Goal: Information Seeking & Learning: Learn about a topic

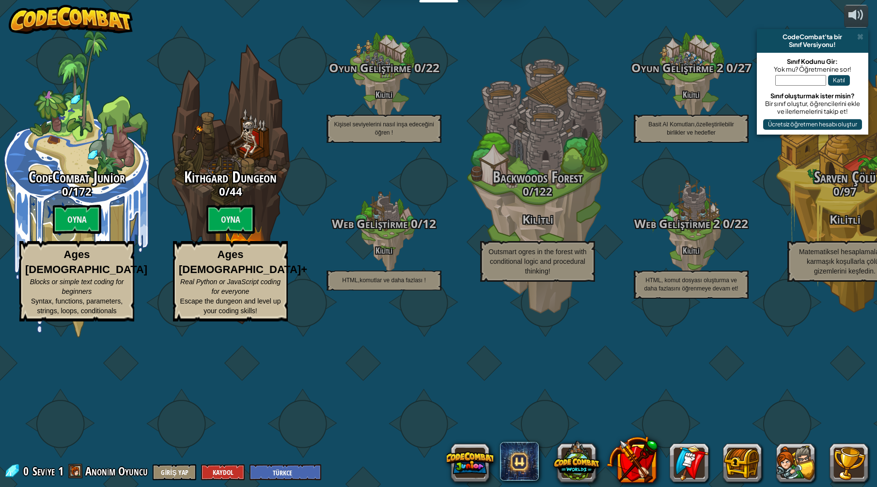
select select "tr"
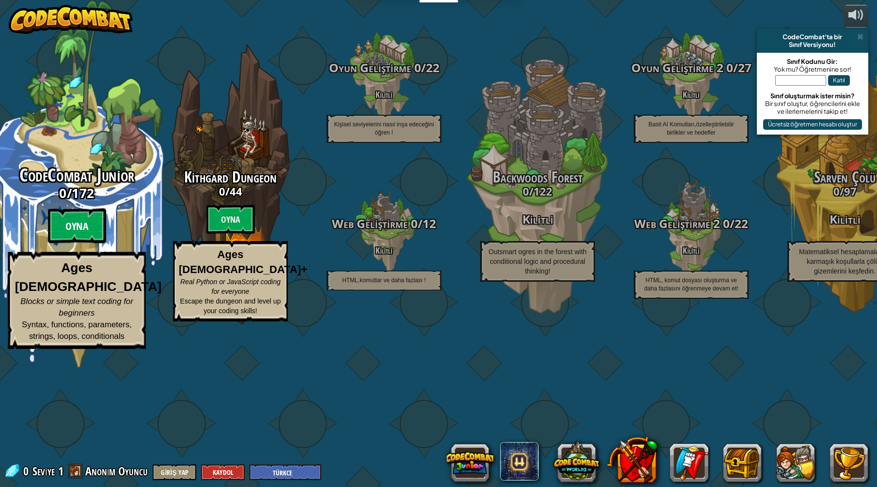
click at [77, 244] on btn "Oyna" at bounding box center [77, 226] width 58 height 35
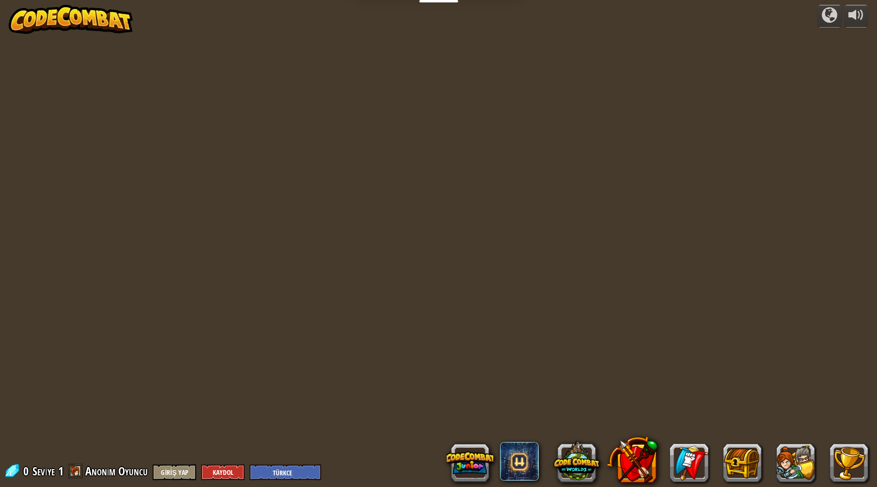
select select "tr"
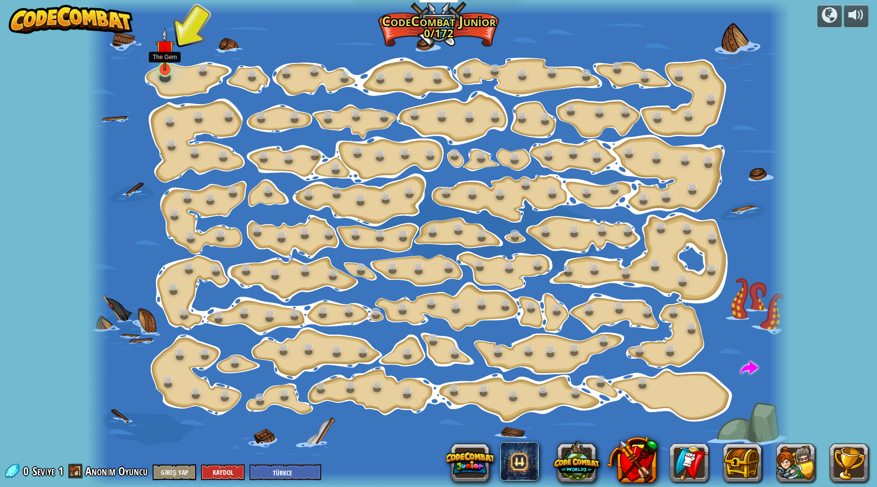
click at [164, 52] on img at bounding box center [164, 50] width 19 height 44
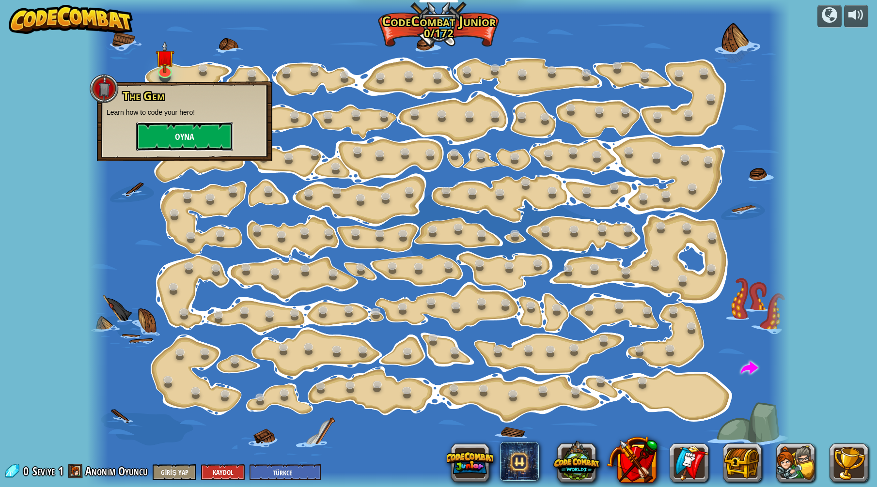
click at [201, 130] on button "Oyna" at bounding box center [184, 136] width 97 height 29
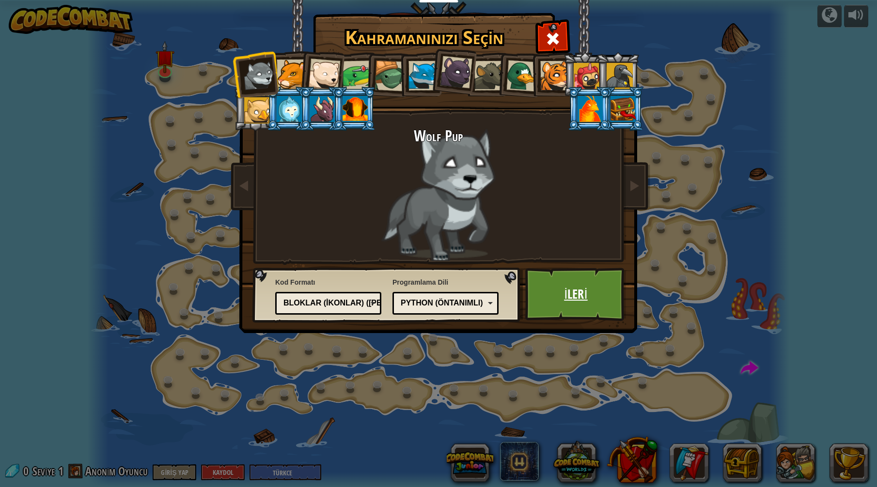
click at [585, 292] on link "İleri" at bounding box center [575, 294] width 101 height 53
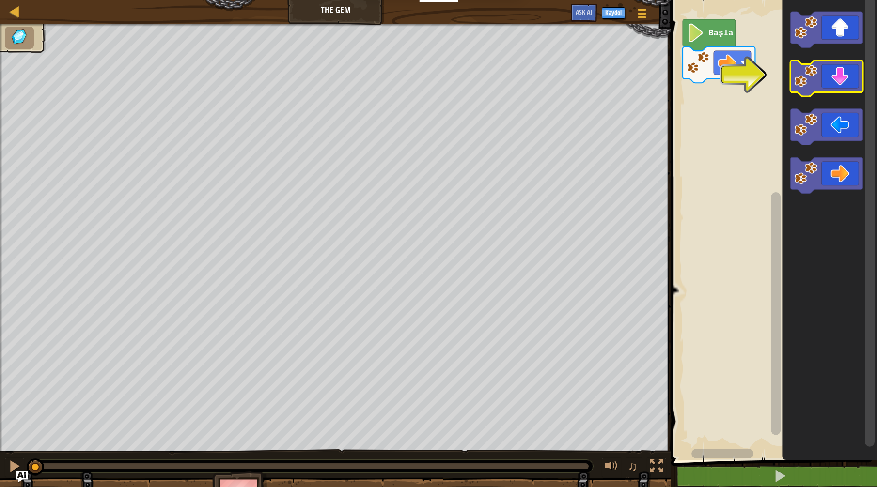
click at [840, 79] on icon "Blockly Çalışma Alanı" at bounding box center [826, 78] width 72 height 36
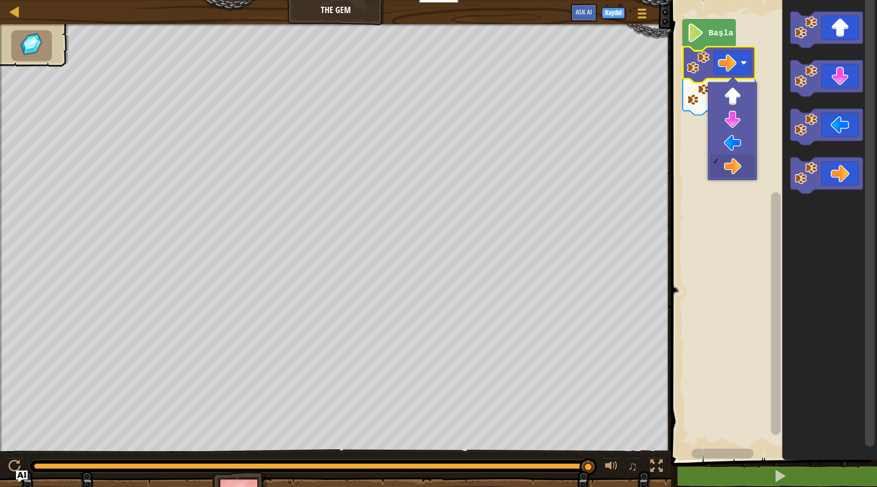
drag, startPoint x: 722, startPoint y: 160, endPoint x: 729, endPoint y: 164, distance: 8.7
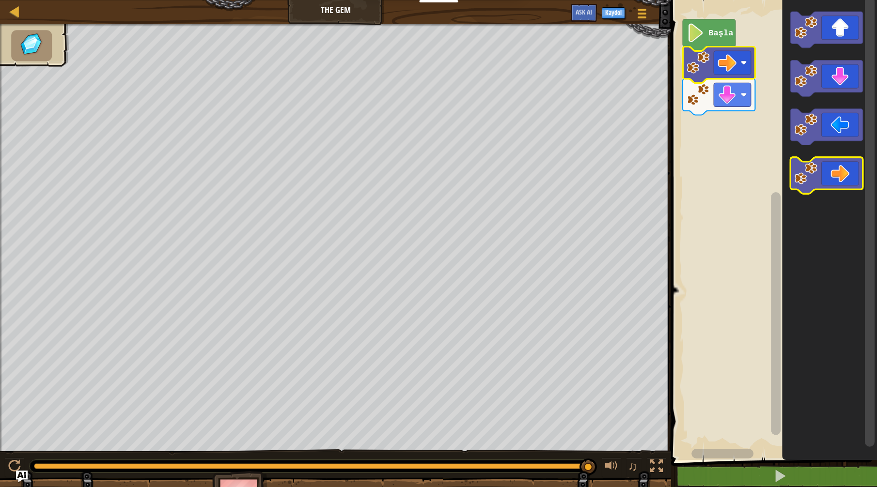
click at [833, 178] on icon "Blockly Çalışma Alanı" at bounding box center [826, 175] width 72 height 36
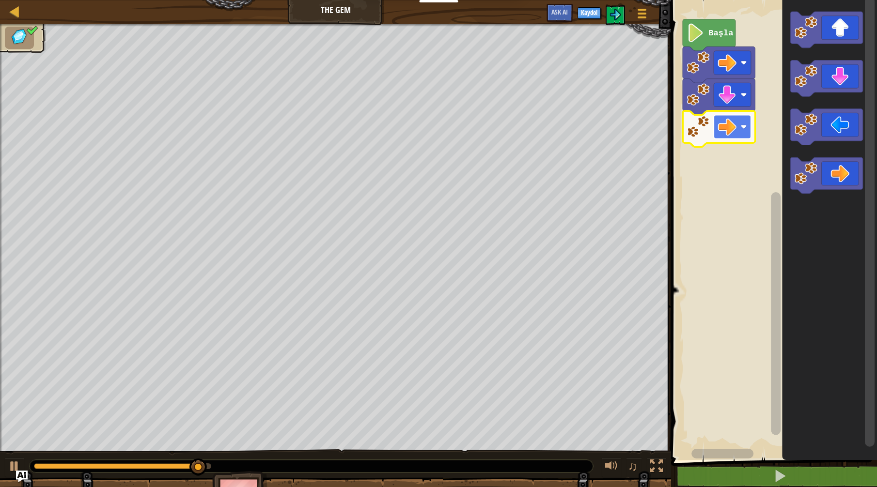
click at [723, 122] on image "Blockly Çalışma Alanı" at bounding box center [727, 127] width 18 height 18
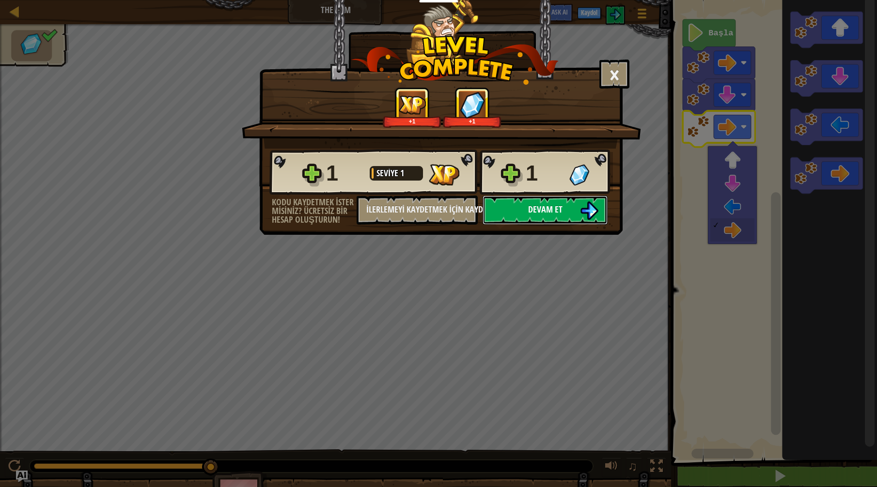
click at [555, 209] on span "Devam et" at bounding box center [545, 209] width 34 height 12
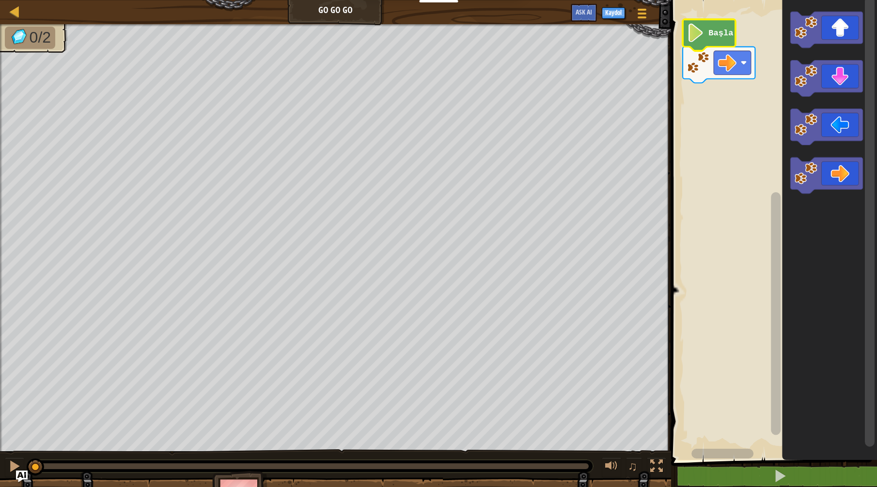
click at [700, 32] on image "Blockly Çalışma Alanı" at bounding box center [695, 33] width 17 height 18
click at [702, 31] on image "Blockly Çalışma Alanı" at bounding box center [695, 33] width 17 height 18
click at [735, 61] on image "Blockly Çalışma Alanı" at bounding box center [727, 62] width 18 height 18
click at [731, 58] on image "Blockly Çalışma Alanı" at bounding box center [727, 62] width 18 height 18
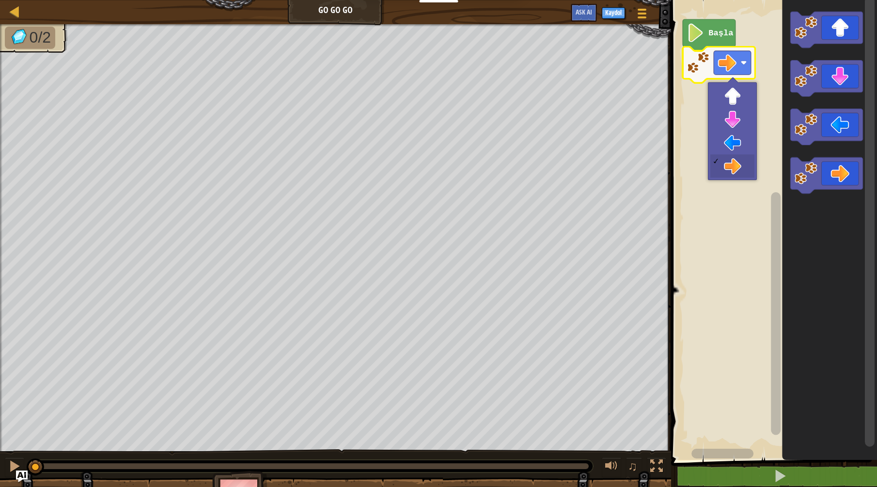
drag, startPoint x: 736, startPoint y: 164, endPoint x: 721, endPoint y: 159, distance: 16.1
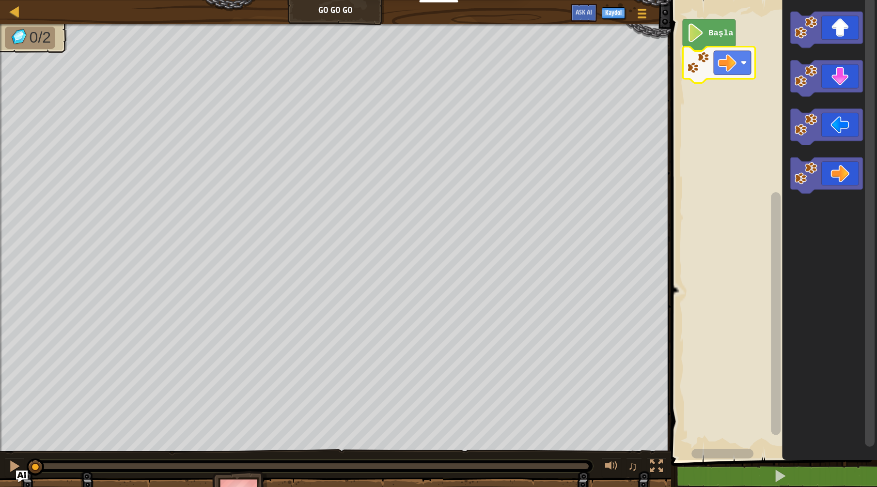
click at [720, 164] on rect "Blockly Çalışma Alanı" at bounding box center [772, 227] width 209 height 465
click at [690, 74] on g "Blockly Çalışma Alanı" at bounding box center [718, 65] width 72 height 36
click at [700, 42] on icon "Blockly Çalışma Alanı" at bounding box center [708, 34] width 53 height 31
click at [733, 58] on image "Blockly Çalışma Alanı" at bounding box center [727, 62] width 18 height 18
click at [735, 58] on image "Blockly Çalışma Alanı" at bounding box center [727, 62] width 18 height 18
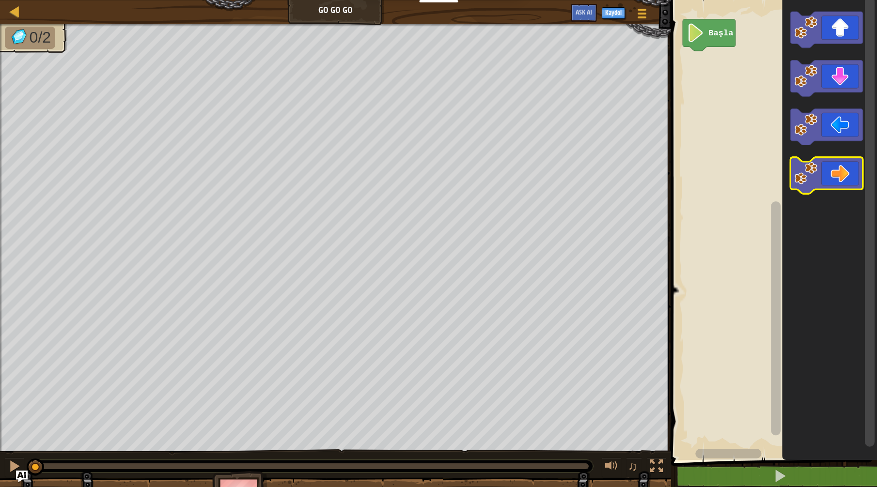
click at [831, 181] on icon "Blockly Çalışma Alanı" at bounding box center [826, 175] width 72 height 36
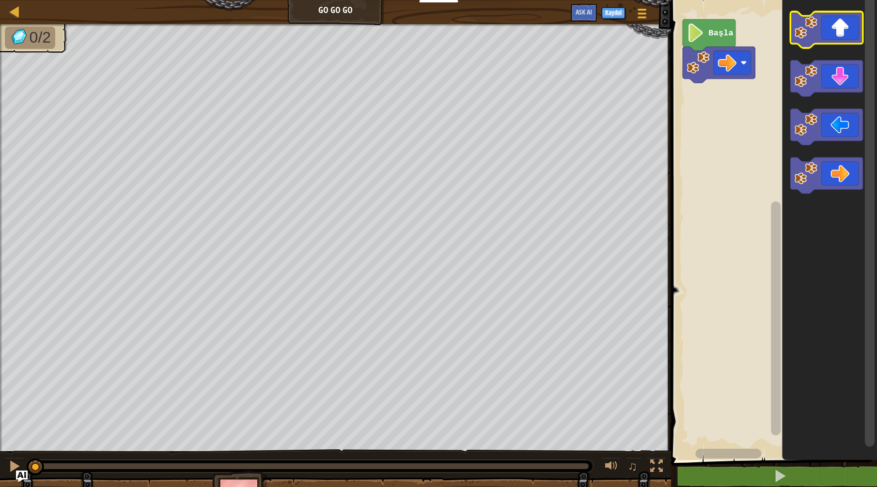
click at [816, 37] on image "Blockly Çalışma Alanı" at bounding box center [805, 27] width 23 height 23
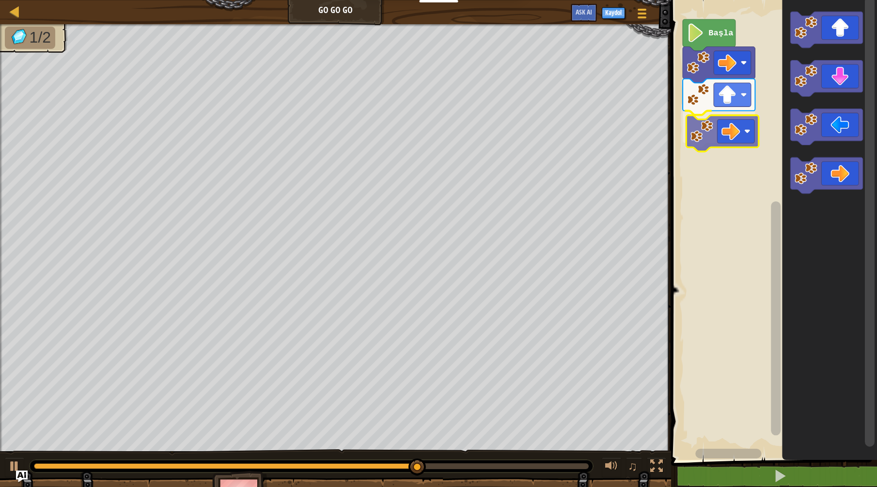
click at [736, 140] on div "Başla" at bounding box center [772, 227] width 209 height 465
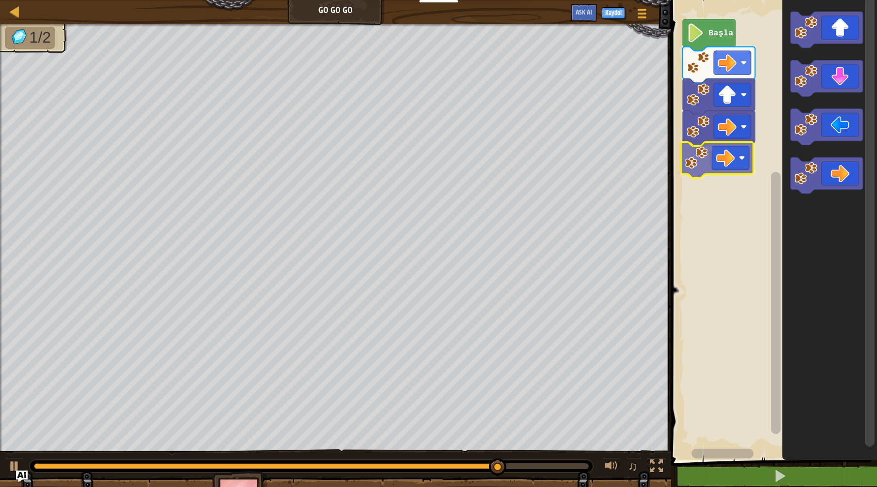
click at [712, 146] on div "Başla" at bounding box center [772, 227] width 209 height 465
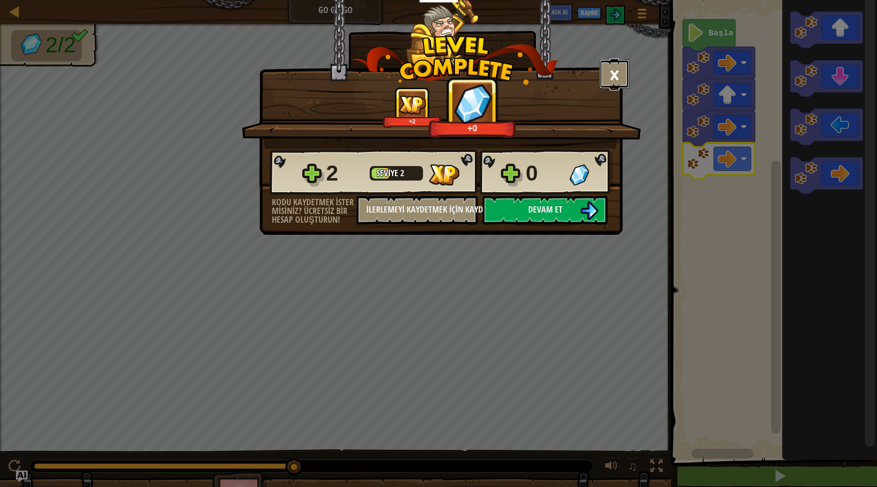
click at [615, 74] on button "×" at bounding box center [614, 74] width 30 height 29
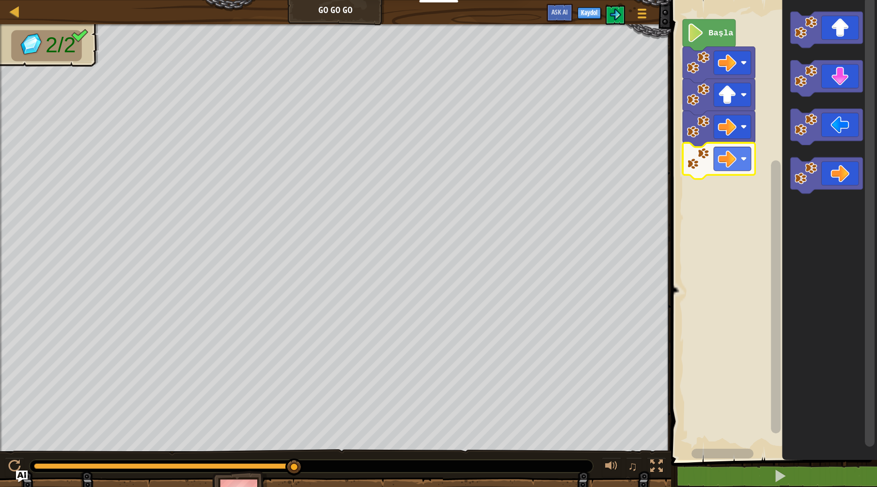
click at [705, 156] on image "Blockly Çalışma Alanı" at bounding box center [698, 158] width 23 height 23
drag, startPoint x: 794, startPoint y: 468, endPoint x: 669, endPoint y: 268, distance: 235.6
click at [794, 475] on button at bounding box center [779, 476] width 209 height 22
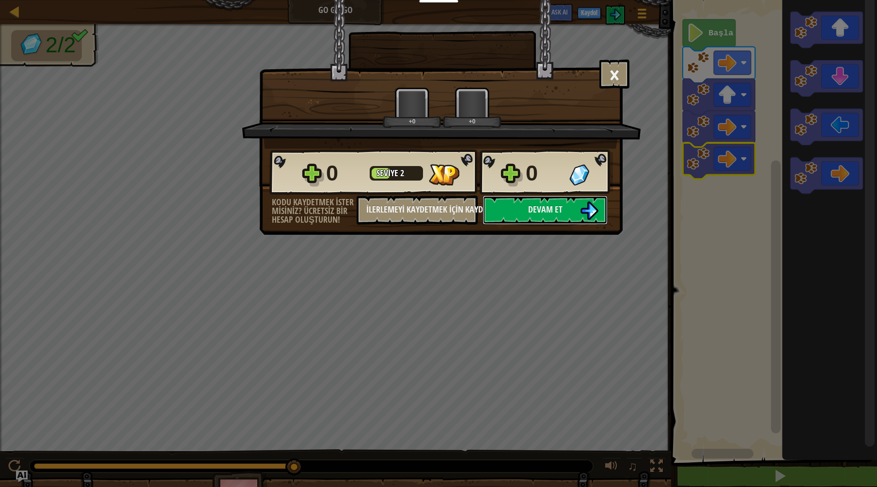
scroll to position [0, 0]
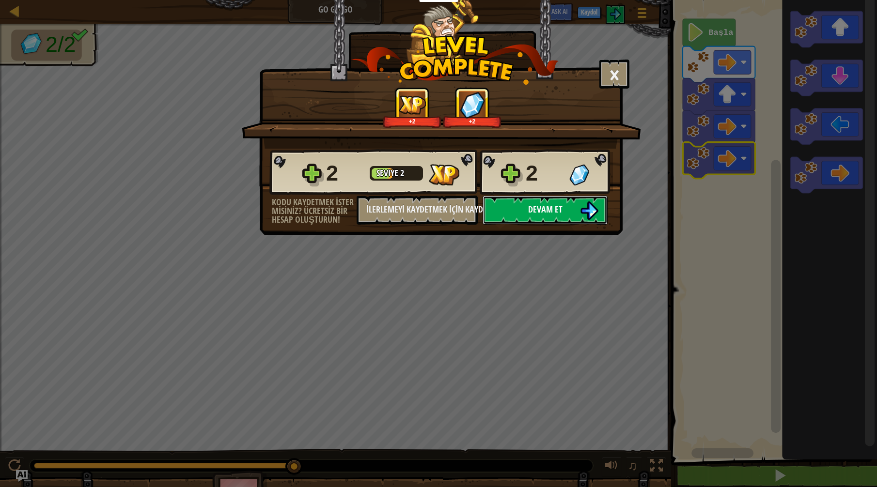
click at [565, 207] on button "Devam et" at bounding box center [544, 210] width 125 height 29
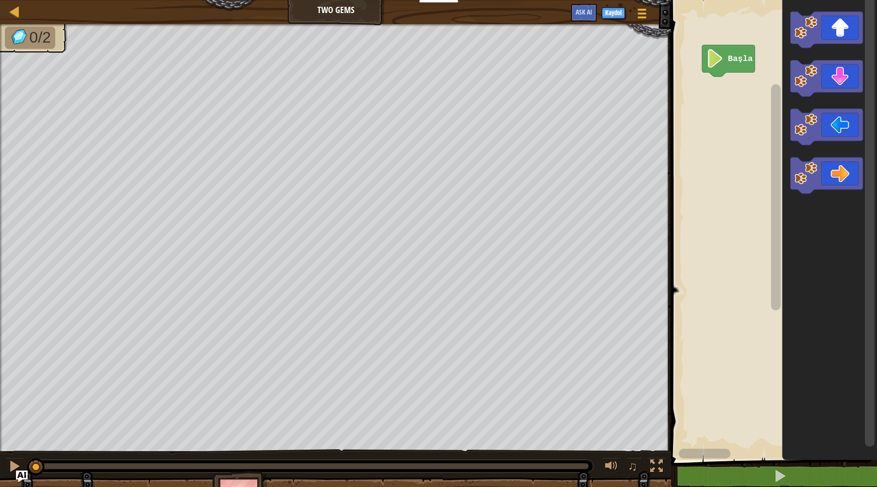
click at [762, 465] on div "1 2 go ( 'right' ) הההההההההההההההההההההההההההההההההההההההההההההההההההההההההההה…" at bounding box center [772, 252] width 209 height 494
click at [837, 170] on icon "Blockly Çalışma Alanı" at bounding box center [826, 175] width 72 height 36
click at [821, 176] on icon "Blockly Çalışma Alanı" at bounding box center [826, 175] width 72 height 36
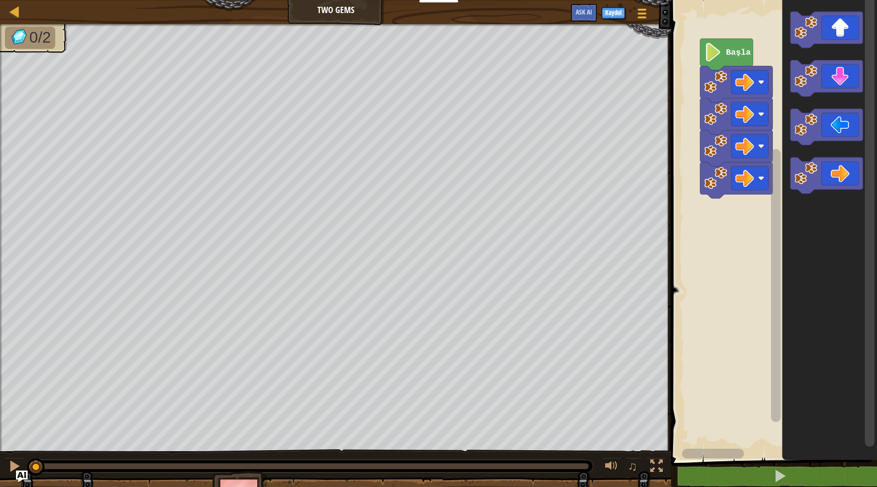
click at [712, 94] on div "Başla" at bounding box center [772, 227] width 209 height 465
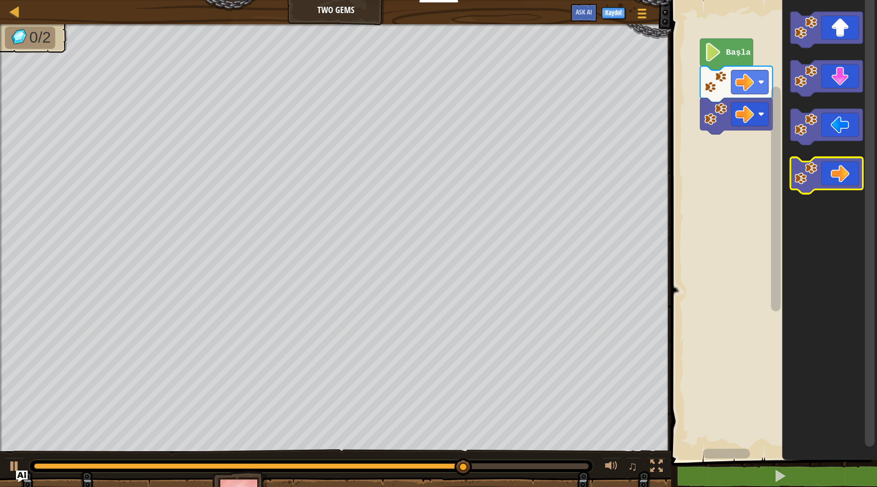
click at [828, 170] on icon "Blockly Çalışma Alanı" at bounding box center [826, 175] width 72 height 36
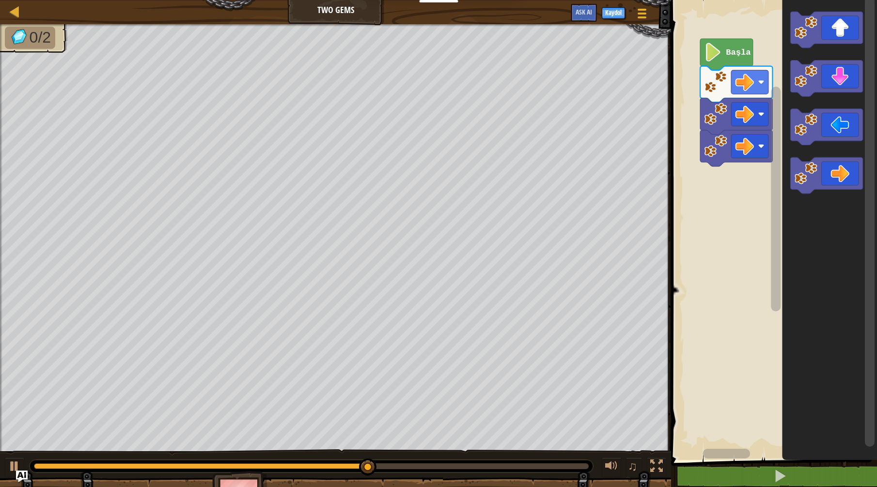
click at [819, 135] on g "Blockly Çalışma Alanı" at bounding box center [826, 103] width 72 height 182
click at [819, 72] on icon "Blockly Çalışma Alanı" at bounding box center [826, 78] width 72 height 36
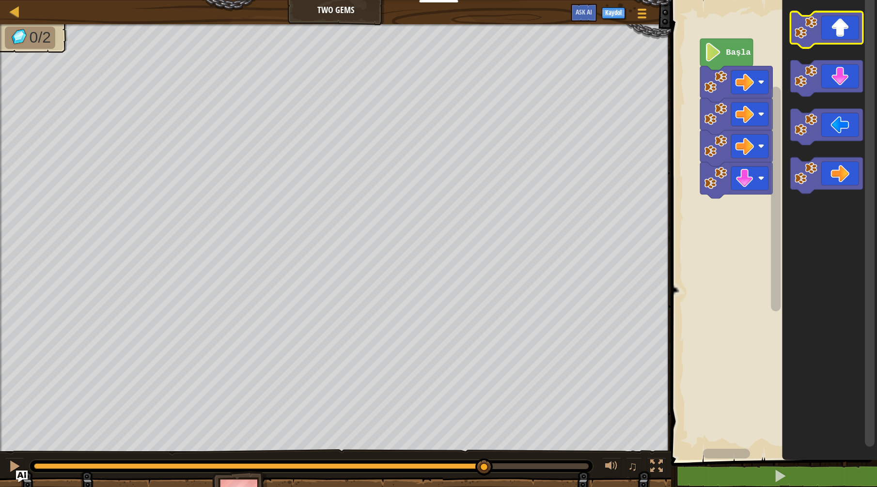
click at [825, 33] on icon "Blockly Çalışma Alanı" at bounding box center [826, 30] width 72 height 36
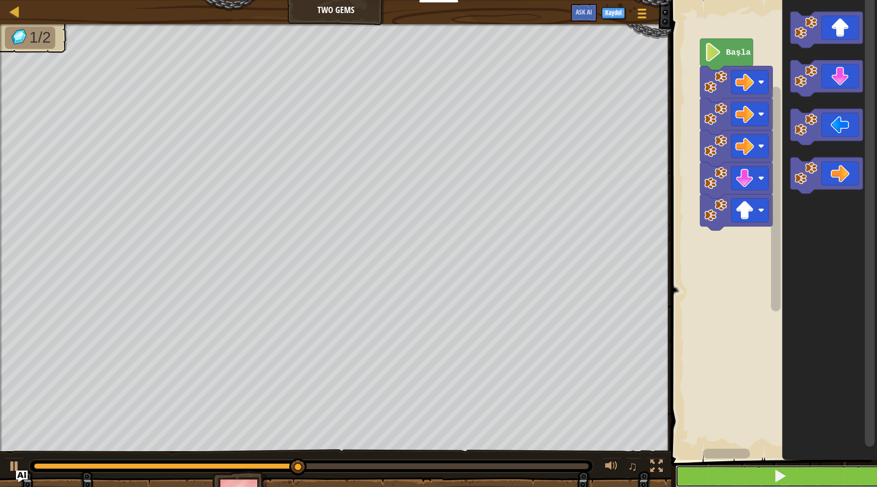
drag, startPoint x: 747, startPoint y: 481, endPoint x: 764, endPoint y: 476, distance: 17.9
click at [749, 481] on button at bounding box center [779, 476] width 209 height 22
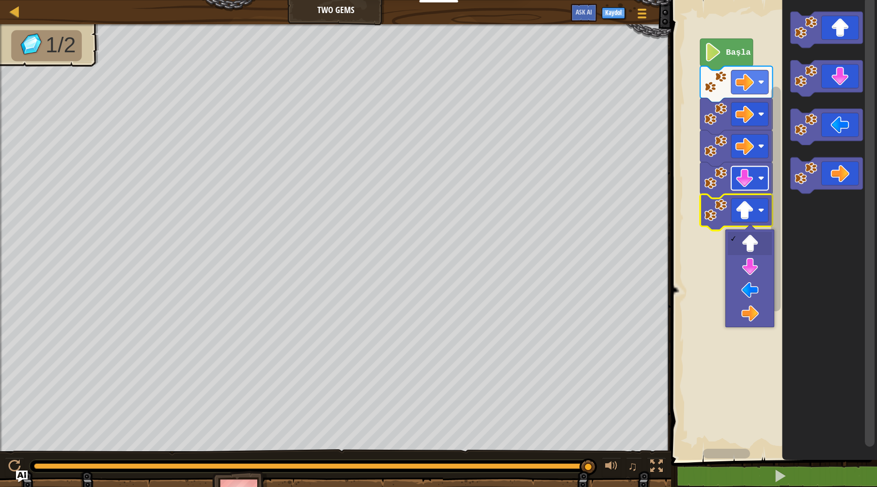
drag, startPoint x: 760, startPoint y: 242, endPoint x: 759, endPoint y: 176, distance: 66.4
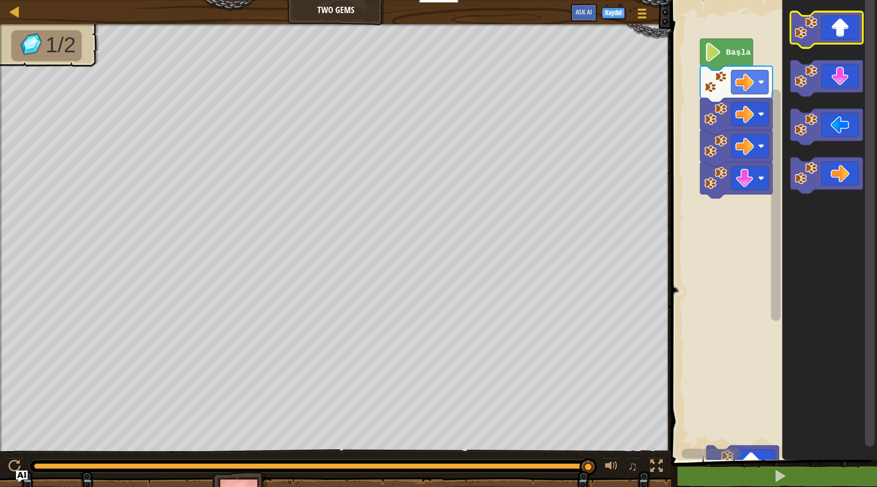
click at [815, 31] on image "Blockly Çalışma Alanı" at bounding box center [805, 27] width 23 height 23
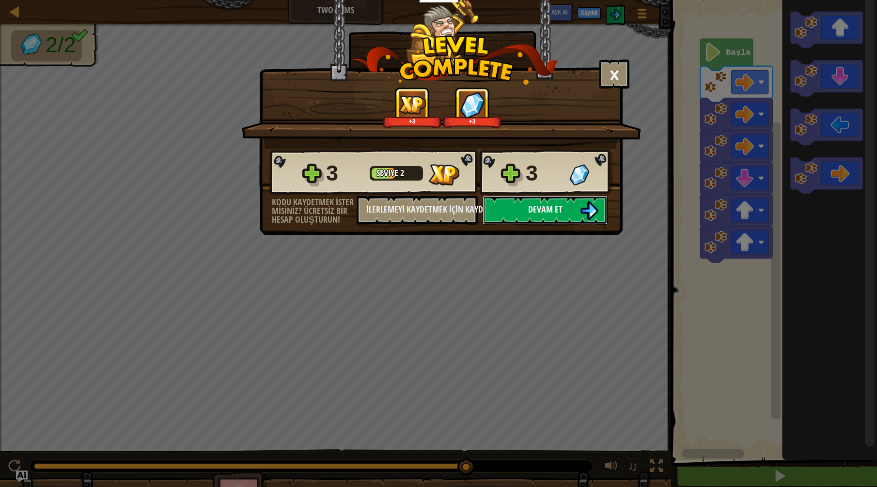
click at [543, 210] on span "Devam et" at bounding box center [545, 209] width 34 height 12
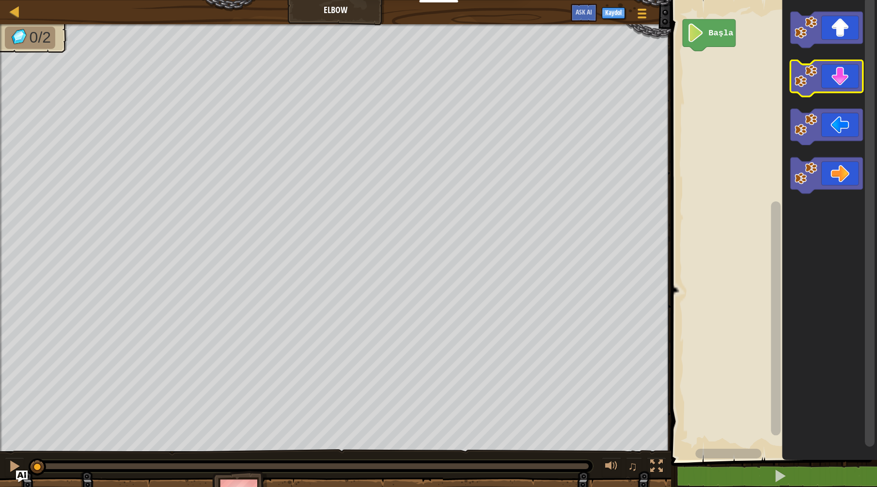
click at [818, 72] on icon "Blockly Çalışma Alanı" at bounding box center [826, 78] width 72 height 36
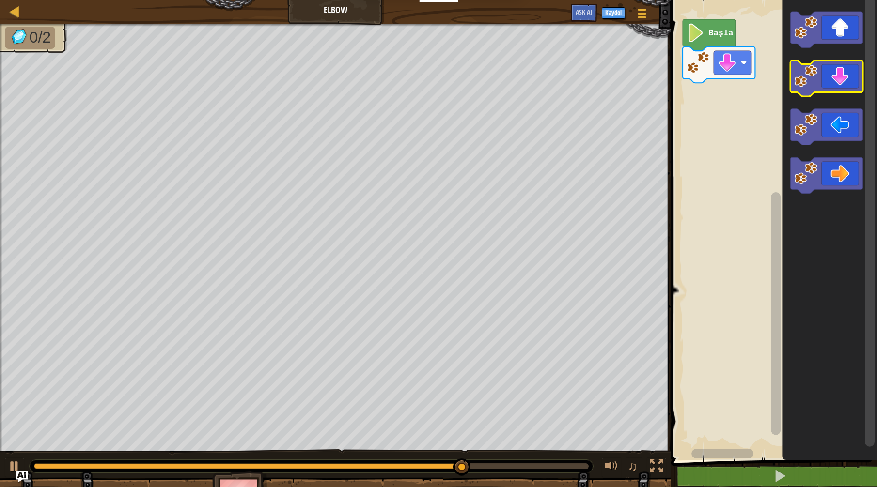
click at [810, 74] on image "Blockly Çalışma Alanı" at bounding box center [805, 76] width 23 height 23
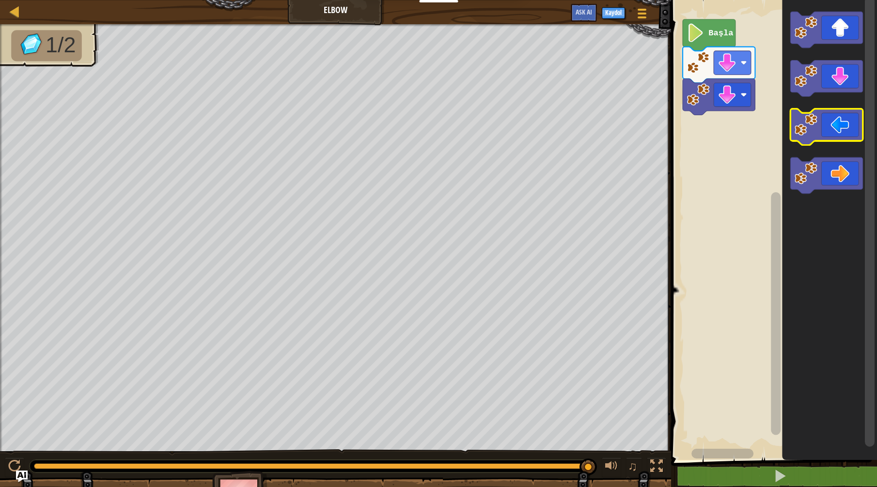
click at [835, 125] on icon "Blockly Çalışma Alanı" at bounding box center [826, 127] width 72 height 36
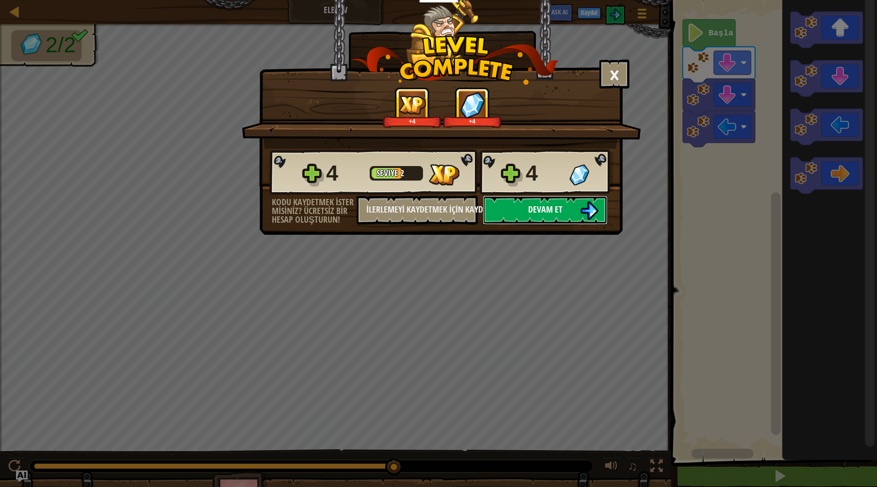
drag, startPoint x: 541, startPoint y: 207, endPoint x: 547, endPoint y: 204, distance: 6.5
click at [547, 204] on span "Devam et" at bounding box center [545, 209] width 34 height 12
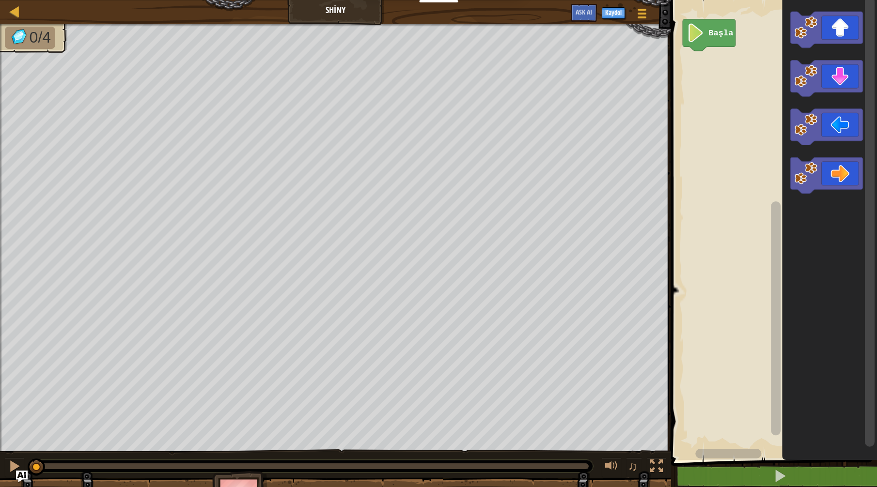
click at [691, 37] on image "Blockly Çalışma Alanı" at bounding box center [695, 33] width 17 height 18
click at [798, 132] on image "Blockly Çalışma Alanı" at bounding box center [805, 124] width 23 height 23
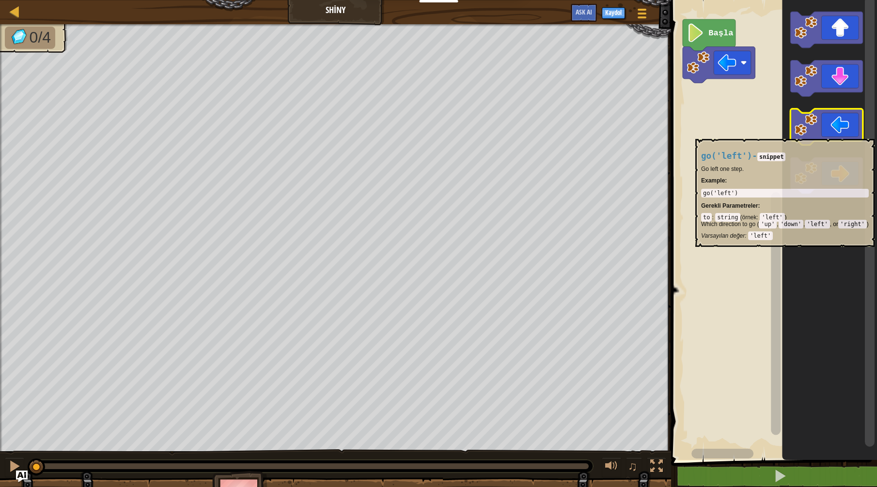
click at [715, 33] on text "Başla" at bounding box center [721, 33] width 25 height 9
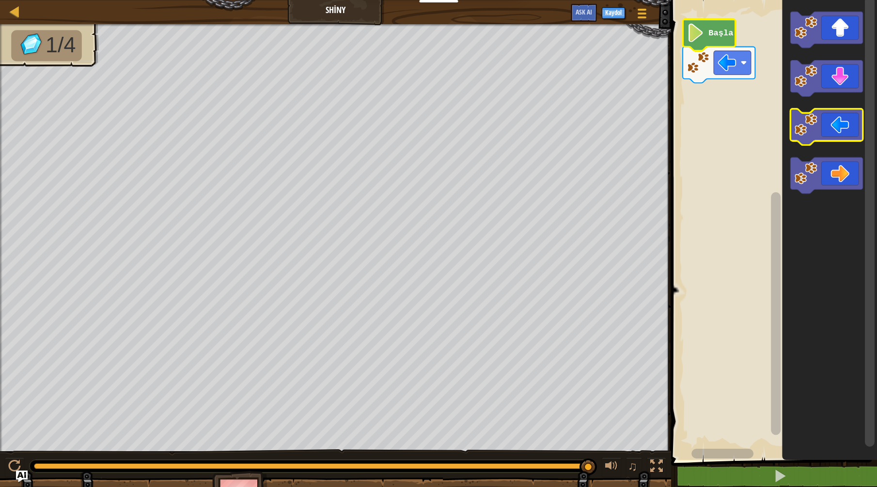
click at [830, 129] on icon "Blockly Çalışma Alanı" at bounding box center [826, 127] width 72 height 36
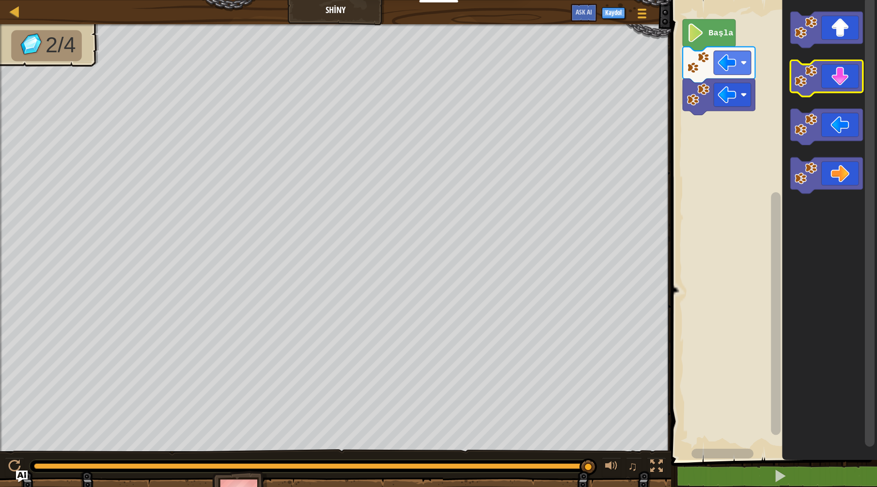
click at [844, 79] on icon "Blockly Çalışma Alanı" at bounding box center [826, 78] width 72 height 36
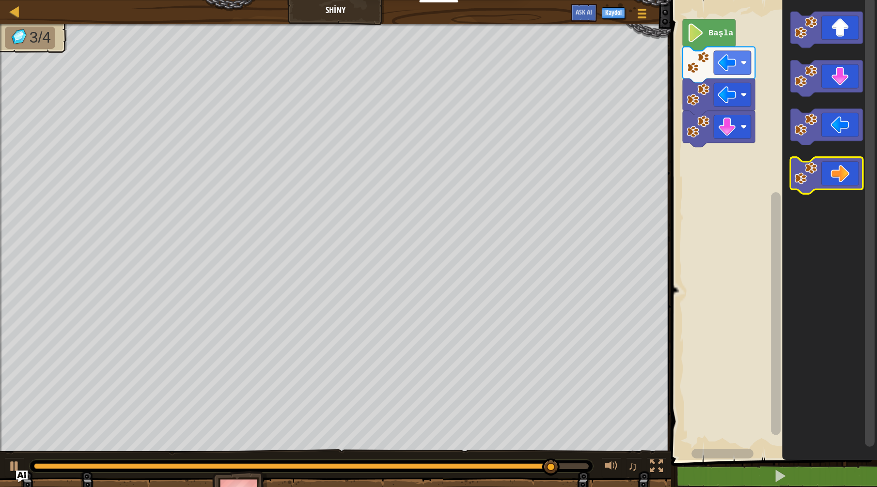
click at [854, 172] on icon "Blockly Çalışma Alanı" at bounding box center [826, 175] width 72 height 36
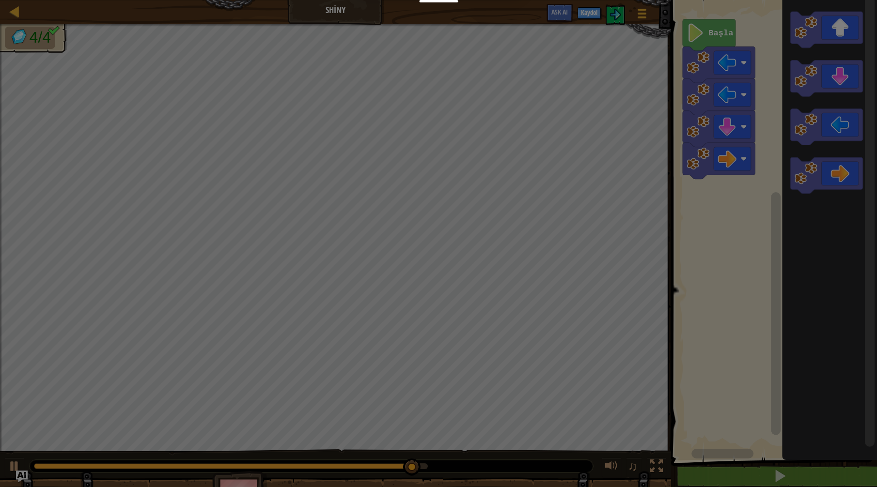
click at [0, 0] on div "× Seviyeyi oyla: Yükleniyor... Reticulating Splines... Yükleniyor... 0 Seviye 2…" at bounding box center [0, 0] width 0 height 0
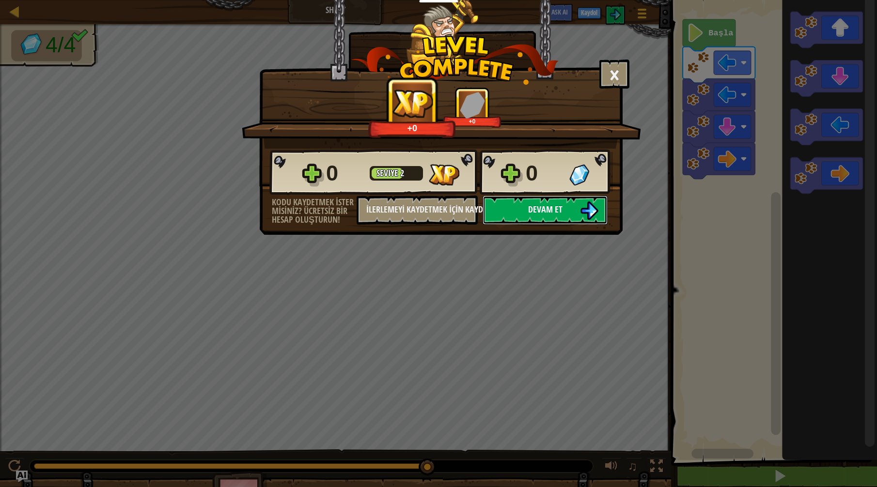
click at [548, 211] on span "Devam et" at bounding box center [545, 209] width 34 height 12
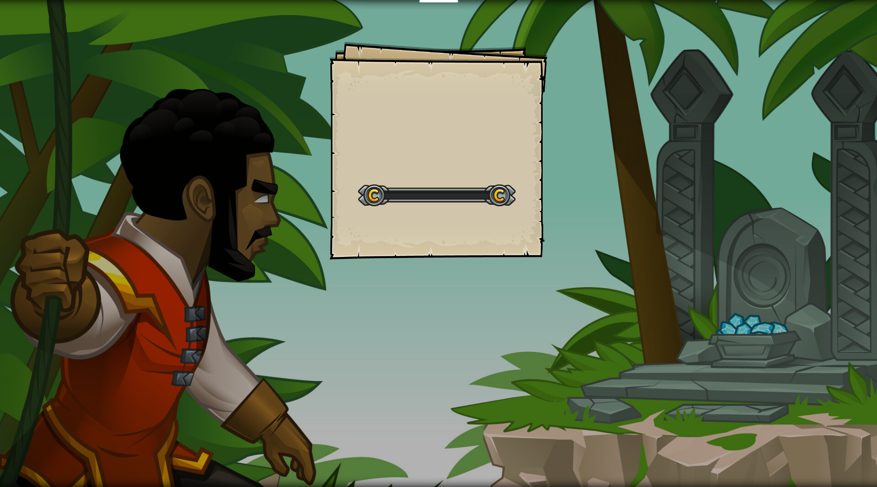
drag, startPoint x: 548, startPoint y: 211, endPoint x: 579, endPoint y: 204, distance: 31.4
click at [579, 204] on div "Goals Start Level Yüklenemiyor Bu seviyeyi oynamak için bir aboneliğe ihtiyacın…" at bounding box center [438, 243] width 877 height 487
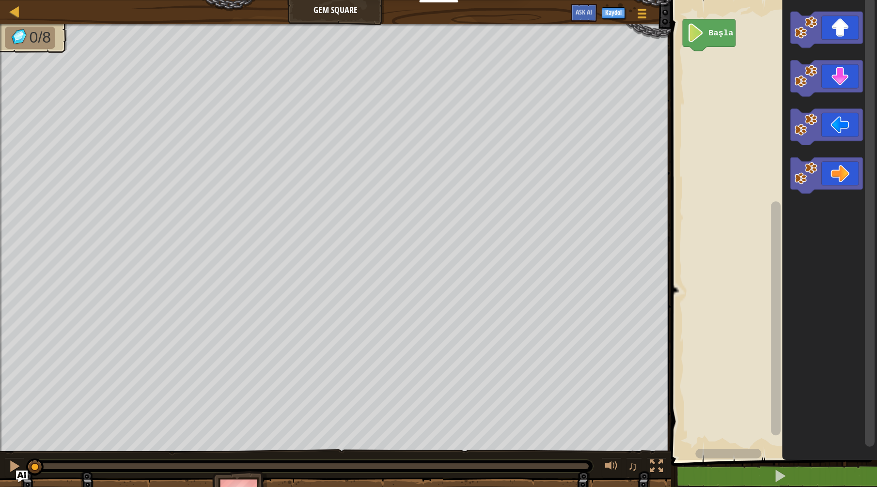
click at [708, 33] on rect "Blockly Çalışma Alanı" at bounding box center [772, 227] width 209 height 465
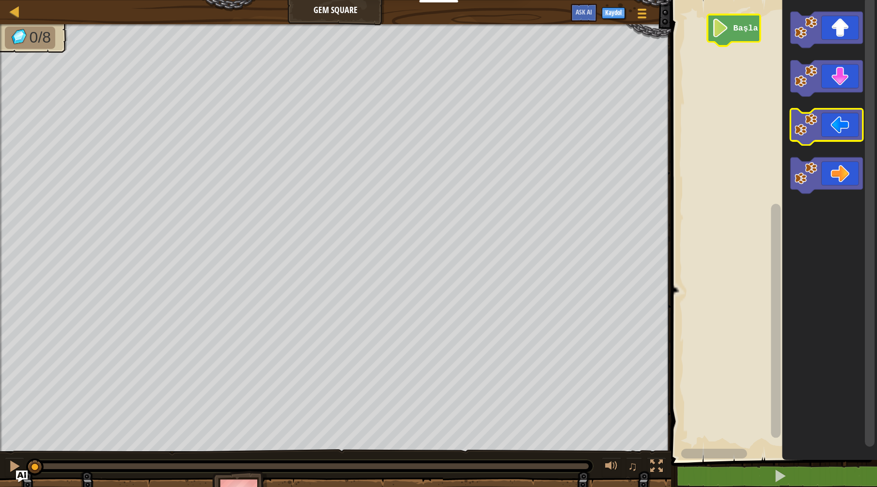
click at [821, 125] on icon "Blockly Çalışma Alanı" at bounding box center [826, 127] width 72 height 36
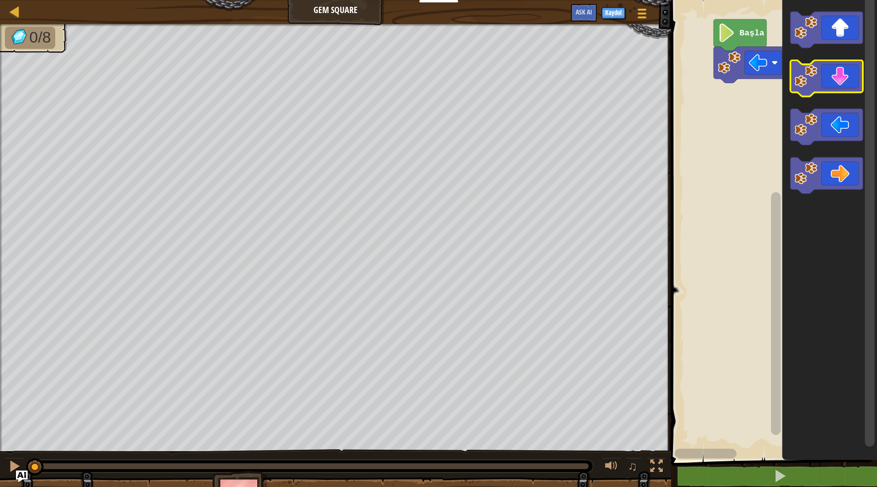
click at [811, 78] on image "Blockly Çalışma Alanı" at bounding box center [805, 76] width 23 height 23
click at [804, 86] on image "Blockly Çalışma Alanı" at bounding box center [805, 76] width 23 height 23
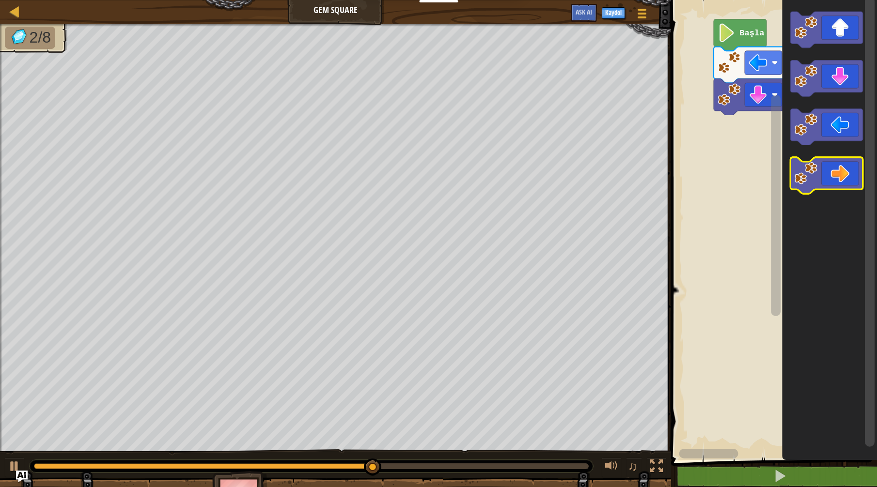
click at [833, 182] on icon "Blockly Çalışma Alanı" at bounding box center [826, 175] width 72 height 36
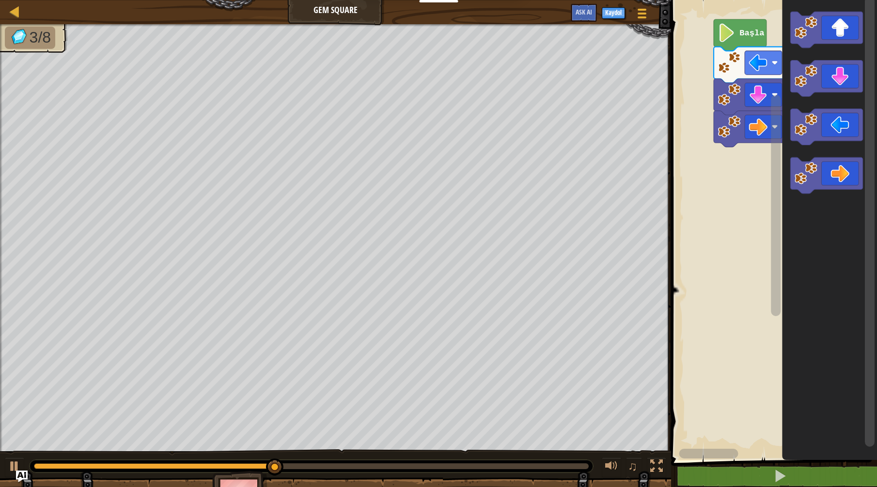
click at [823, 178] on icon "Blockly Çalışma Alanı" at bounding box center [826, 175] width 72 height 36
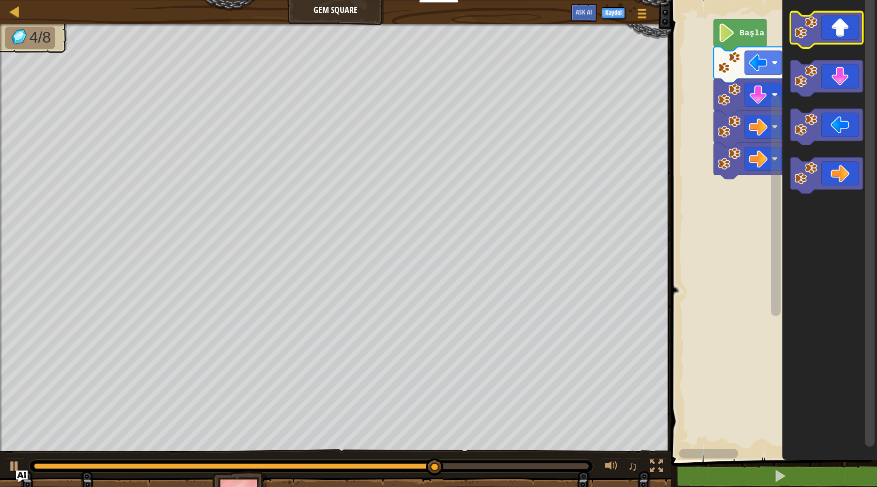
click at [806, 31] on image "Blockly Çalışma Alanı" at bounding box center [805, 27] width 23 height 23
click at [805, 36] on image "Blockly Çalışma Alanı" at bounding box center [805, 27] width 23 height 23
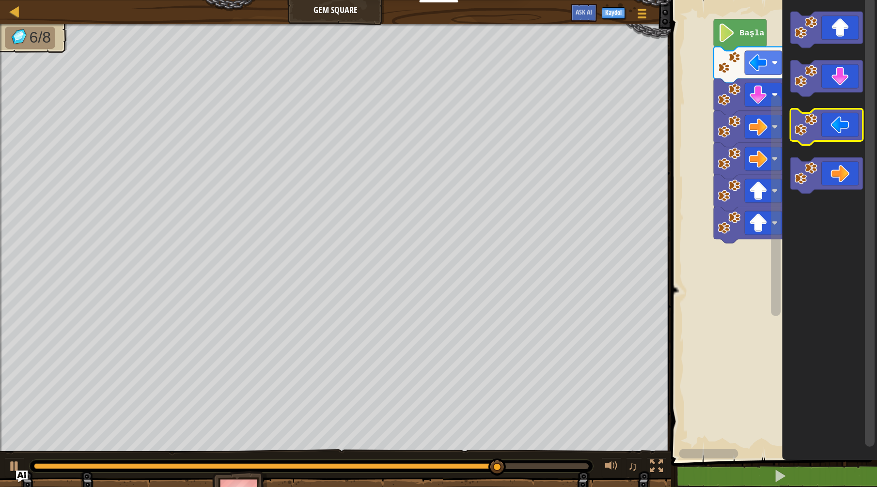
click at [831, 131] on icon "Blockly Çalışma Alanı" at bounding box center [826, 127] width 72 height 36
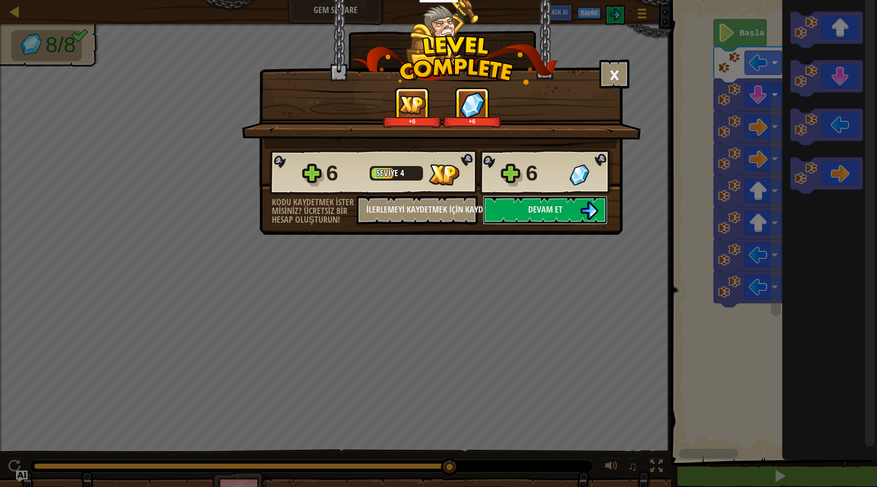
click at [552, 263] on div "× Seviyeyi oyla: +6 +6 Reticulating Splines... 6 Seviye 4 6 Kodu kaydetmek iste…" at bounding box center [438, 243] width 877 height 487
drag, startPoint x: 540, startPoint y: 213, endPoint x: 540, endPoint y: 206, distance: 7.3
click at [540, 206] on span "Devam et" at bounding box center [545, 209] width 34 height 12
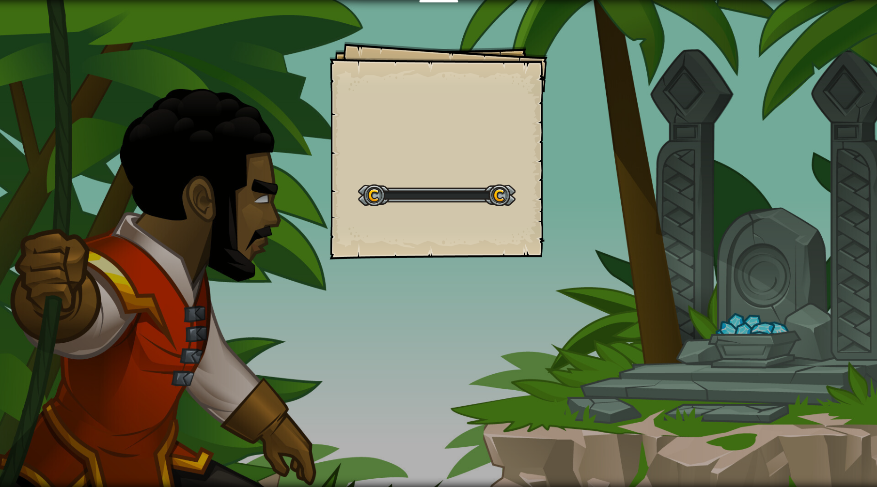
click at [537, 212] on div "Goals Start Level Yüklenemiyor Bu seviyeyi oynamak için bir aboneliğe ihtiyacın…" at bounding box center [438, 151] width 218 height 218
click at [537, 211] on div "Goals Start Level Yüklenemiyor Bu seviyeyi oynamak için bir aboneliğe ihtiyacın…" at bounding box center [438, 151] width 218 height 218
click at [537, 209] on div "The Raft Goals Start Level Yüklenemiyor Bu seviyeyi oynamak için bir aboneliğe …" at bounding box center [438, 151] width 218 height 218
click at [540, 211] on div "The Raft Goals Start Level Yüklenemiyor Bu seviyeyi oynamak için bir aboneliğe …" at bounding box center [438, 151] width 218 height 218
click at [549, 223] on div "The Raft Goals Start Level Yüklenemiyor Bu seviyeyi oynamak için bir aboneliğe …" at bounding box center [438, 243] width 877 height 487
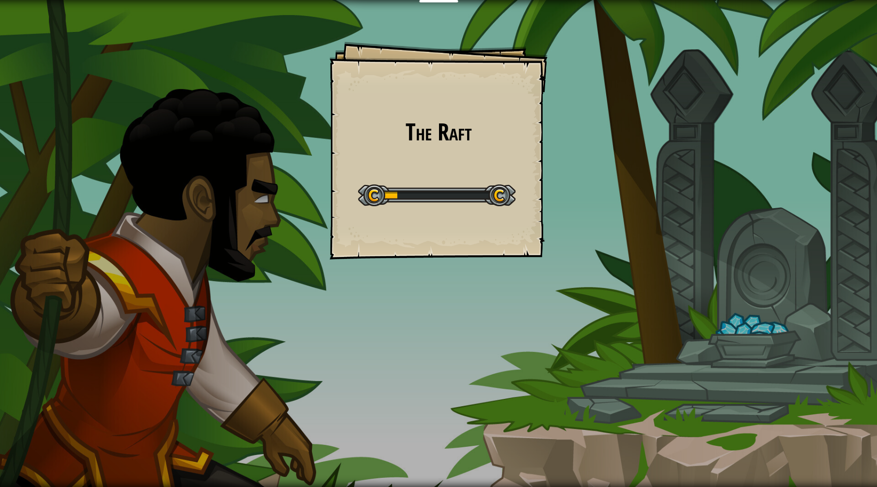
click at [552, 218] on div "The Raft Goals Start Level Yüklenemiyor Bu seviyeyi oynamak için bir aboneliğe …" at bounding box center [438, 243] width 877 height 487
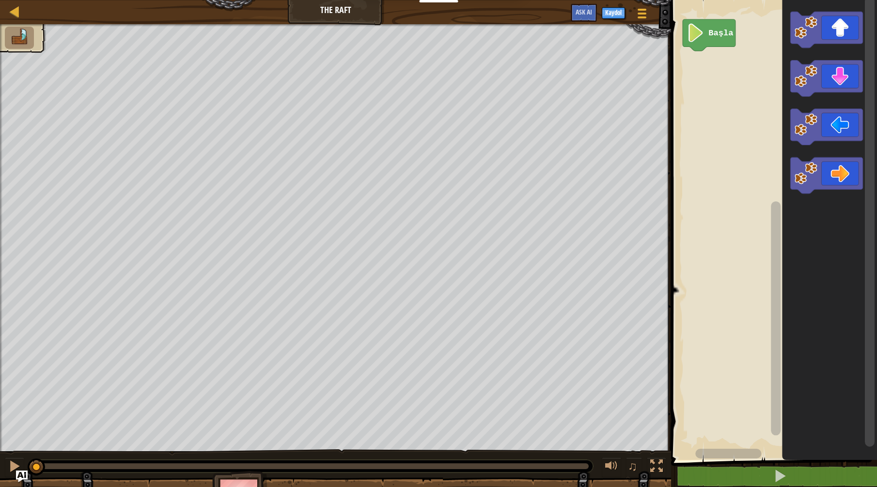
click at [220, 448] on div "♫ Wolf Pup" at bounding box center [438, 270] width 877 height 493
click at [705, 22] on rect "Blockly Çalışma Alanı" at bounding box center [772, 227] width 209 height 465
click at [706, 26] on rect "Blockly Çalışma Alanı" at bounding box center [772, 227] width 209 height 465
click at [706, 31] on rect "Blockly Çalışma Alanı" at bounding box center [772, 227] width 209 height 465
click at [328, 449] on div "♫" at bounding box center [335, 463] width 671 height 29
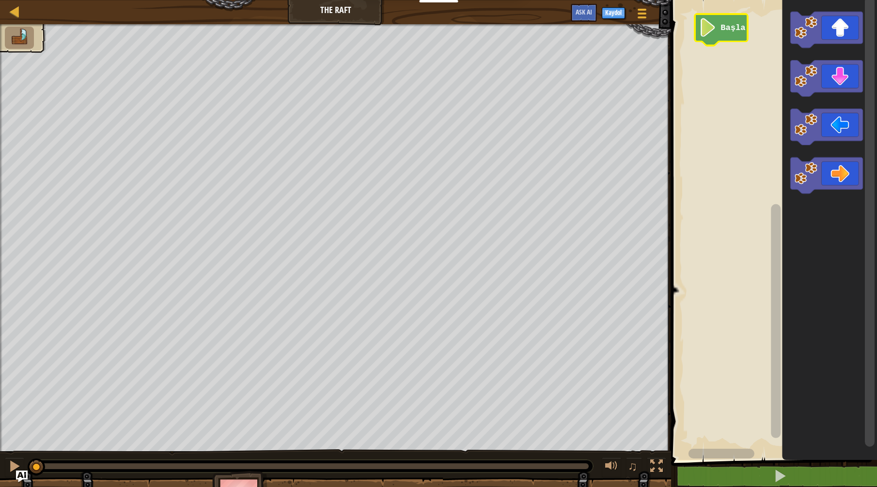
click at [329, 453] on div "♫" at bounding box center [335, 463] width 671 height 29
click at [335, 448] on div "♫ Wolf Pup" at bounding box center [438, 270] width 877 height 493
drag, startPoint x: 331, startPoint y: 452, endPoint x: 349, endPoint y: 472, distance: 27.1
click at [341, 450] on div "♫ Wolf Pup" at bounding box center [438, 270] width 877 height 493
click at [349, 472] on div at bounding box center [311, 466] width 563 height 13
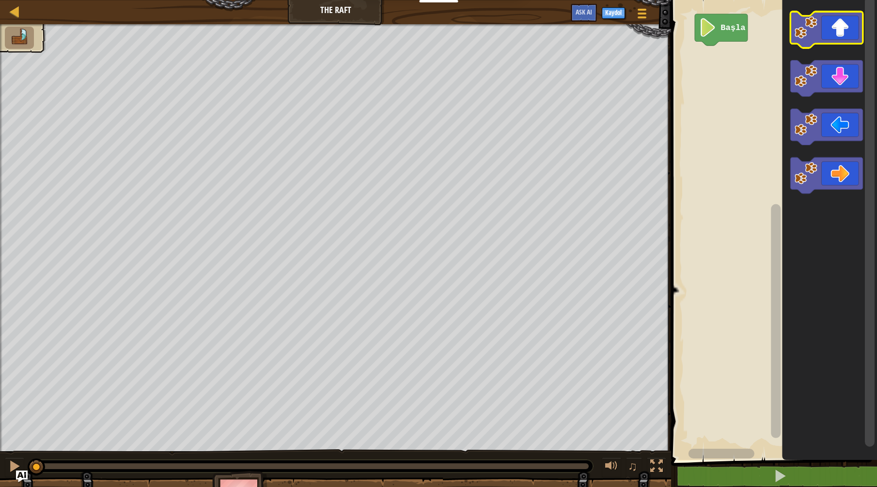
click at [834, 32] on icon "Blockly Çalışma Alanı" at bounding box center [826, 30] width 72 height 36
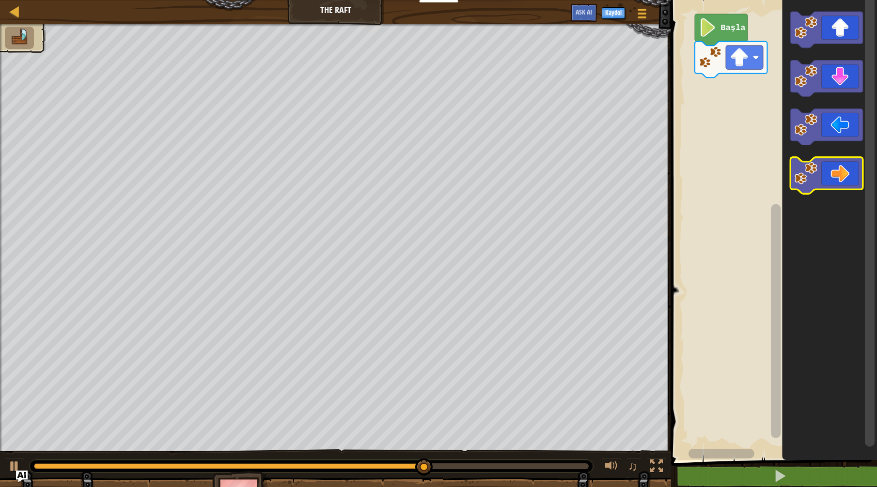
click at [836, 171] on icon "Blockly Çalışma Alanı" at bounding box center [826, 175] width 72 height 36
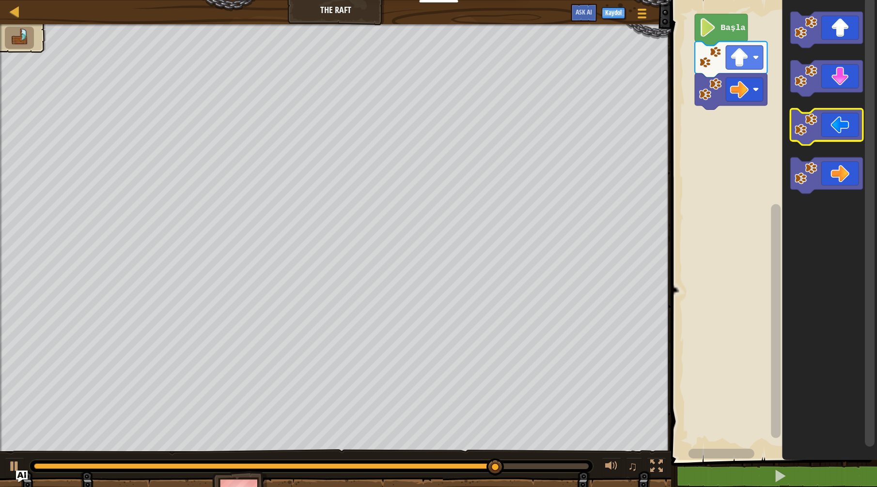
click at [834, 182] on icon "Blockly Çalışma Alanı" at bounding box center [826, 175] width 72 height 36
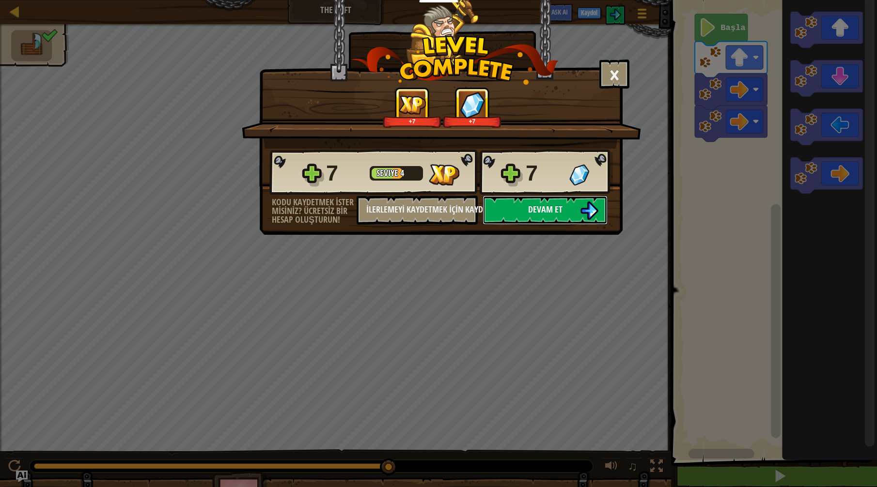
click at [519, 197] on button "Devam et" at bounding box center [544, 210] width 125 height 29
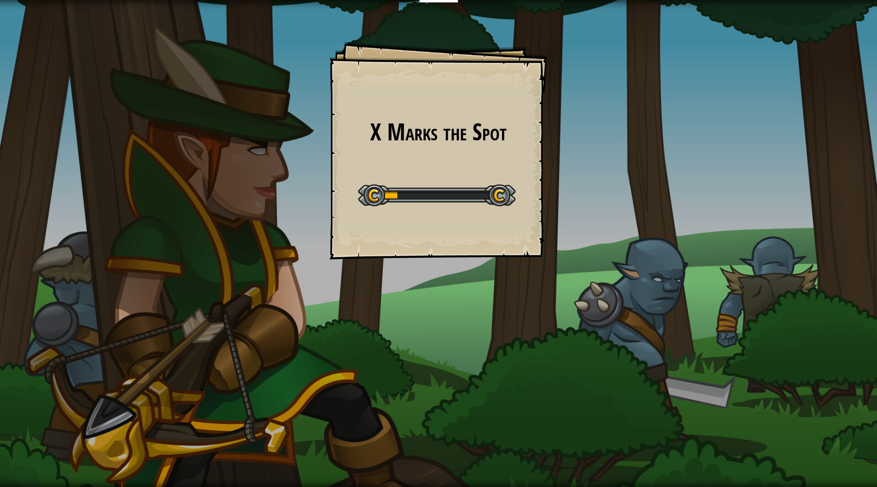
click at [550, 216] on div "X Marks the Spot Goals Start Level Yüklenemiyor Bu seviyeyi oynamak için bir ab…" at bounding box center [438, 243] width 877 height 487
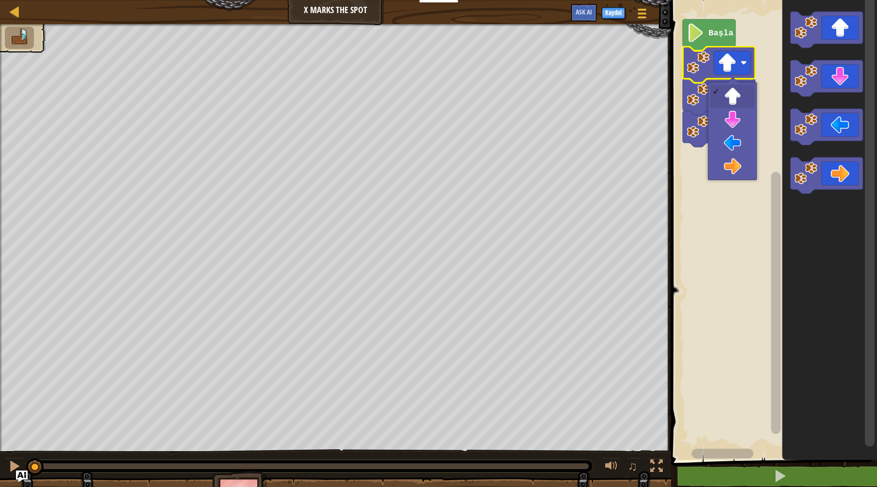
drag, startPoint x: 722, startPoint y: 88, endPoint x: 729, endPoint y: 112, distance: 24.8
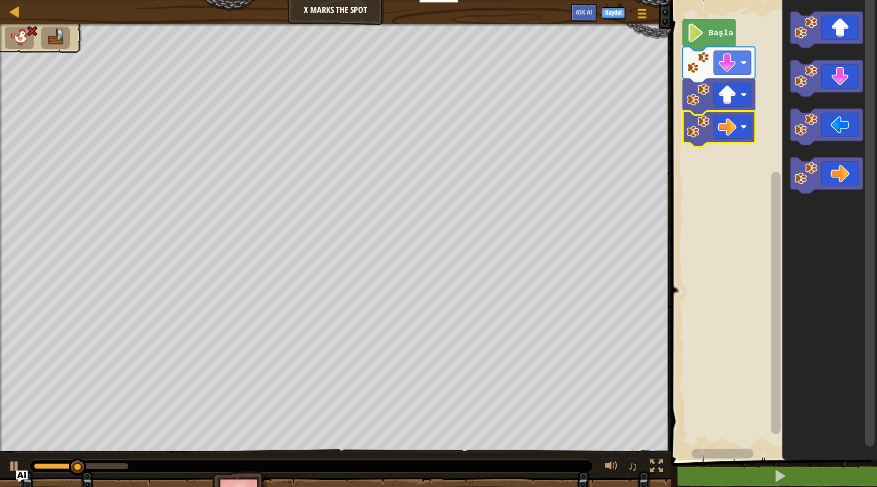
click at [754, 338] on rect "Blockly Çalışma Alanı" at bounding box center [772, 227] width 209 height 465
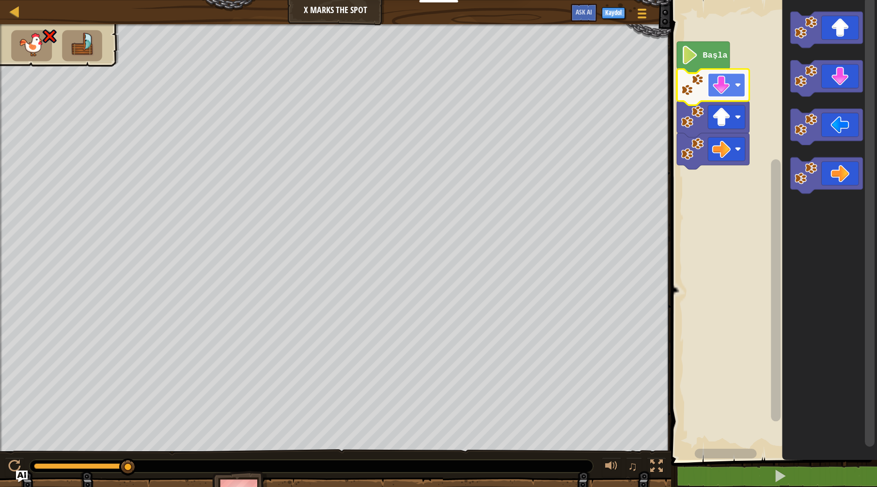
click at [716, 93] on image "Blockly Çalışma Alanı" at bounding box center [721, 85] width 18 height 18
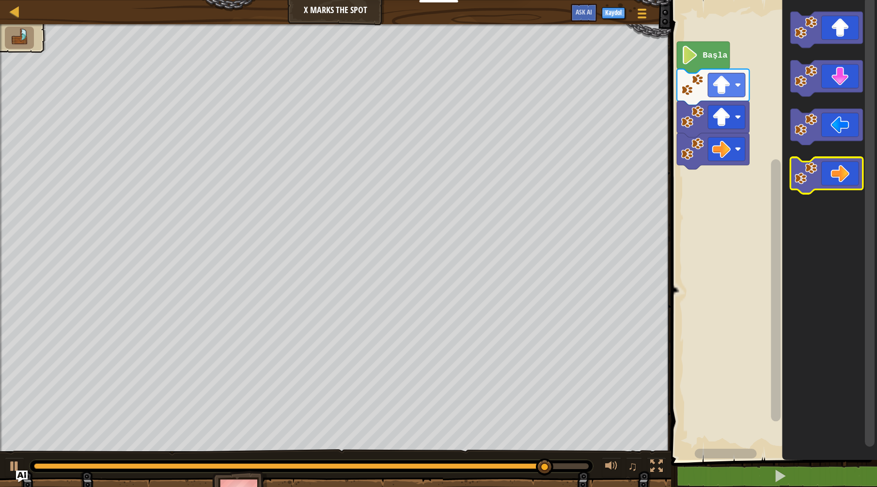
click at [840, 180] on icon "Blockly Çalışma Alanı" at bounding box center [826, 175] width 72 height 36
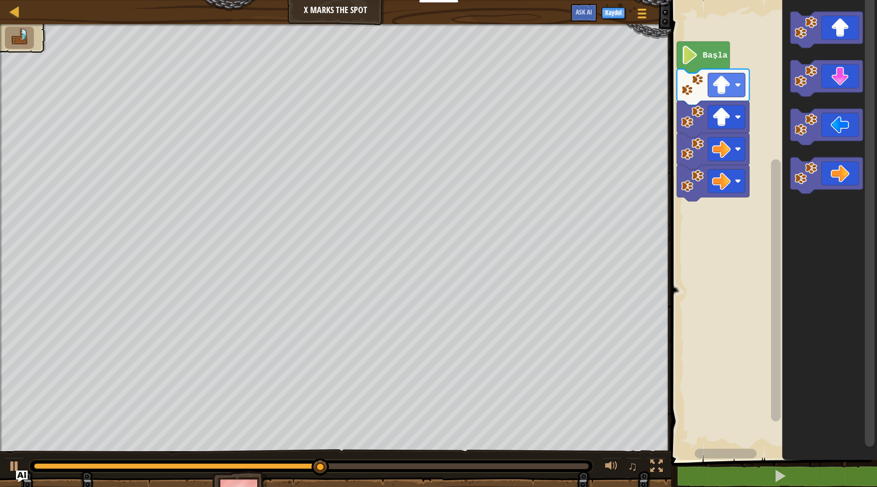
click at [836, 176] on icon "Blockly Çalışma Alanı" at bounding box center [826, 175] width 72 height 36
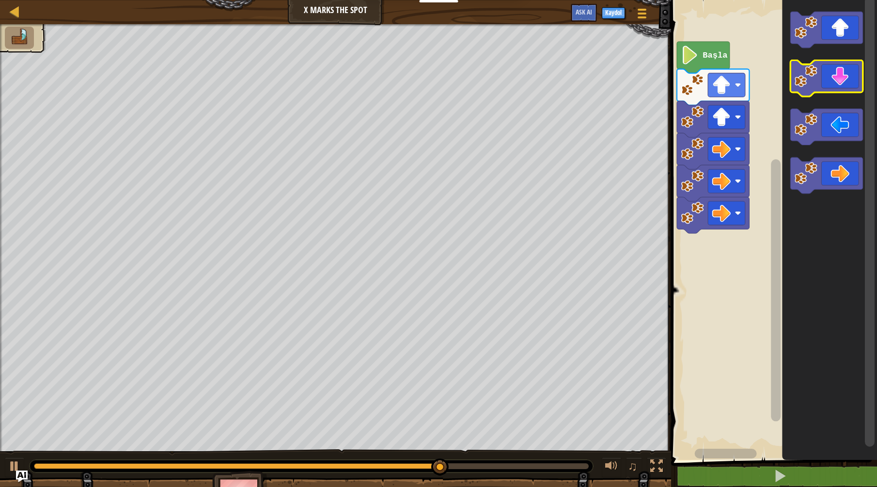
click at [841, 67] on icon "Blockly Çalışma Alanı" at bounding box center [826, 78] width 72 height 36
click at [842, 74] on icon "Blockly Çalışma Alanı" at bounding box center [826, 78] width 72 height 36
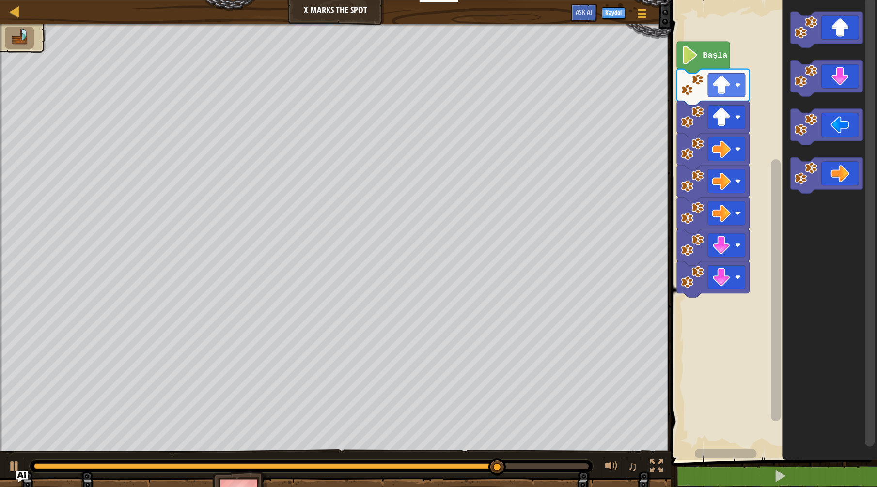
click at [842, 128] on icon "Blockly Çalışma Alanı" at bounding box center [826, 127] width 72 height 36
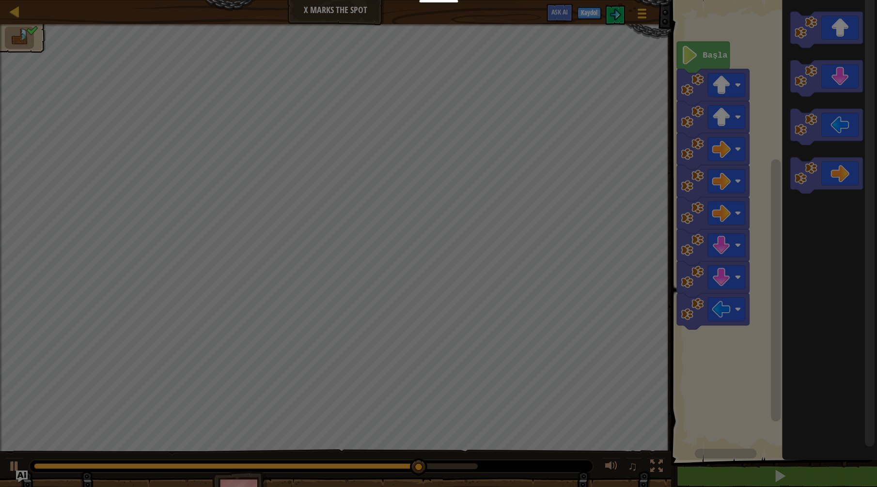
click at [0, 0] on div "× Seviyeyi oyla: Yükleniyor... Reticulating Splines... Yükleniyor... 0 Seviye 4…" at bounding box center [0, 0] width 0 height 0
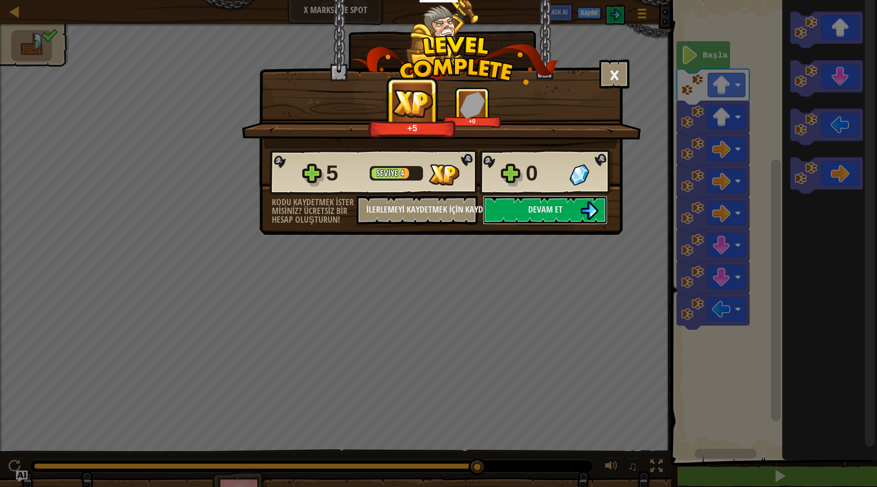
click at [547, 194] on div "5 Seviye 4 0 Kodu kaydetmek ister misiniz? Ücretsiz bir hesap oluşturun! İlerle…" at bounding box center [441, 187] width 362 height 76
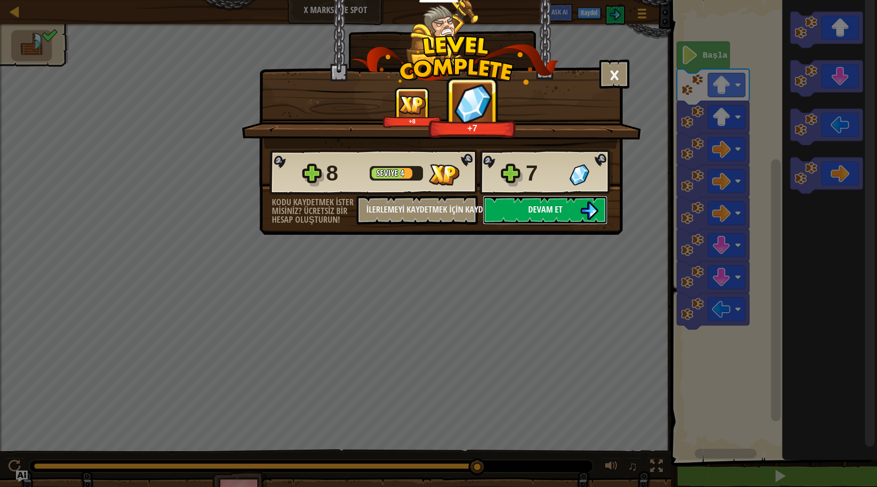
click at [541, 219] on button "Devam et" at bounding box center [544, 210] width 125 height 29
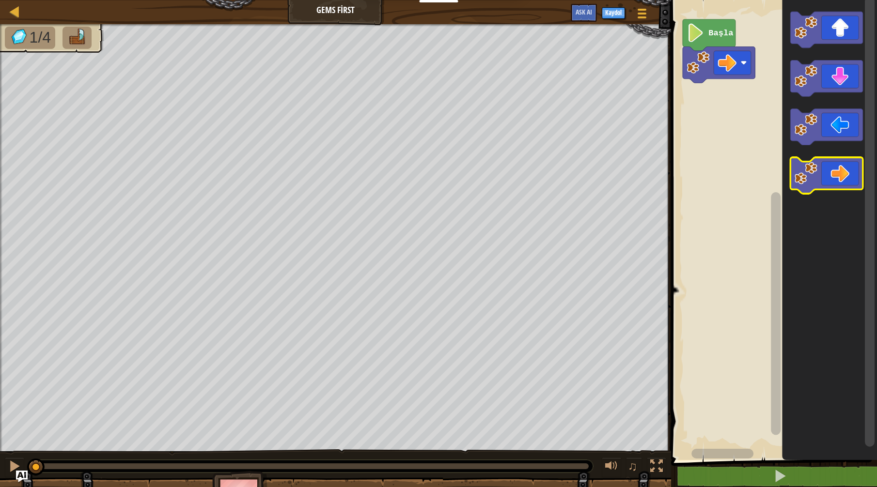
click at [807, 175] on image "Blockly Çalışma Alanı" at bounding box center [805, 173] width 23 height 23
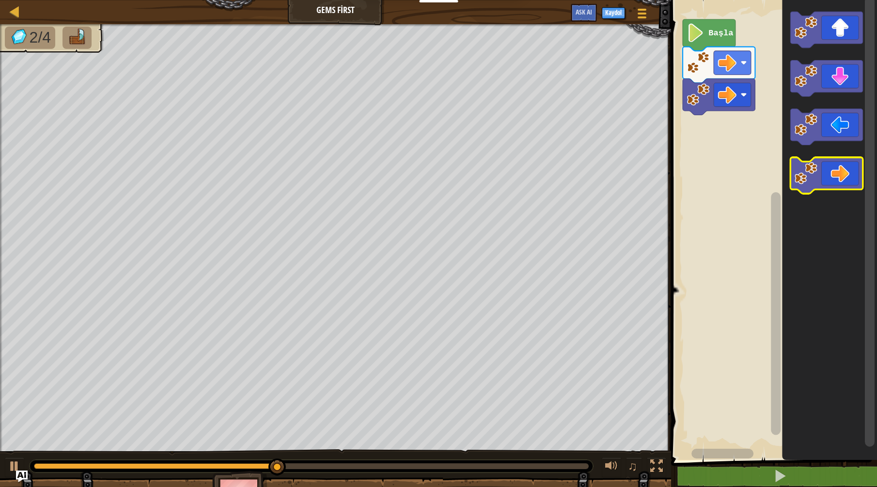
click at [831, 182] on icon "Blockly Çalışma Alanı" at bounding box center [826, 175] width 72 height 36
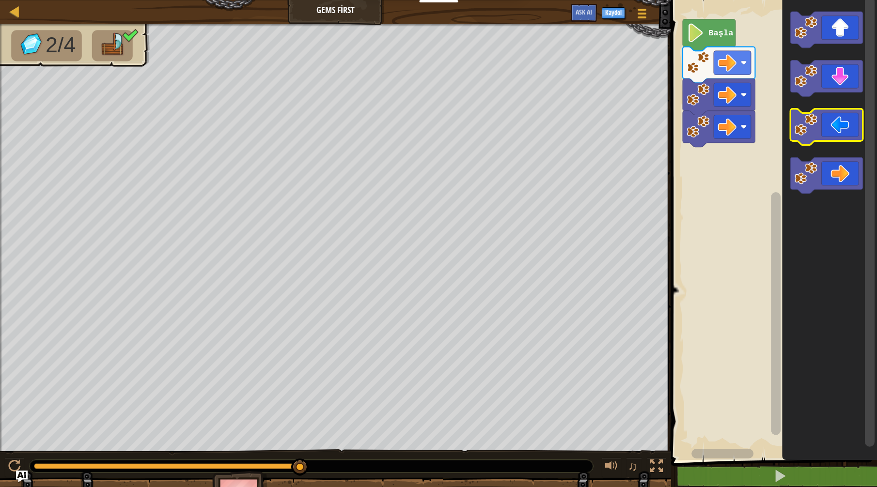
click at [830, 130] on icon "Blockly Çalışma Alanı" at bounding box center [826, 127] width 72 height 36
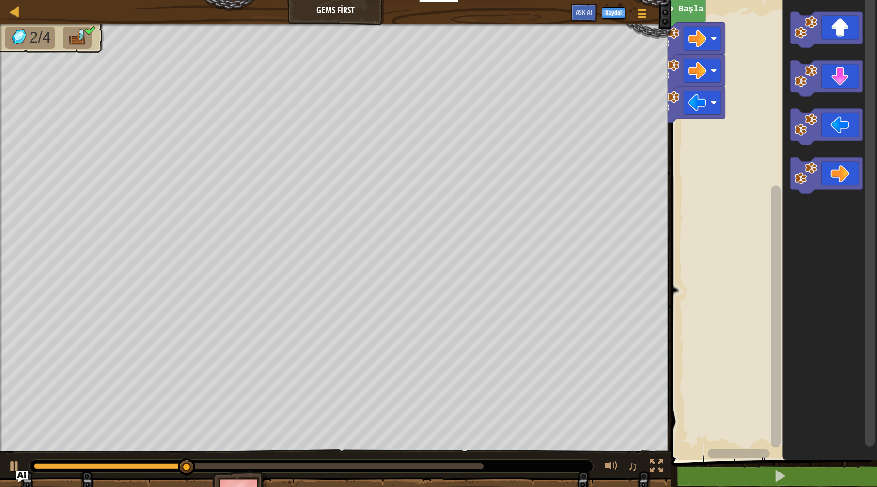
click at [628, 165] on div "Harita Gems First Oyun Menüsü Kaydol Ask AI 1 ההההההההההההההההההההההההההההההההה…" at bounding box center [438, 243] width 877 height 487
click at [668, 133] on rect "Blockly Çalışma Alanı" at bounding box center [772, 227] width 209 height 465
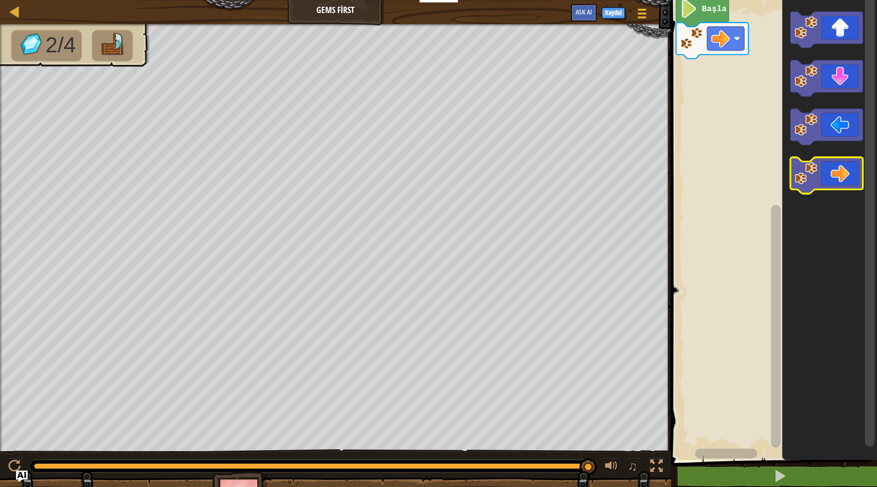
click at [823, 180] on icon "Blockly Çalışma Alanı" at bounding box center [826, 175] width 72 height 36
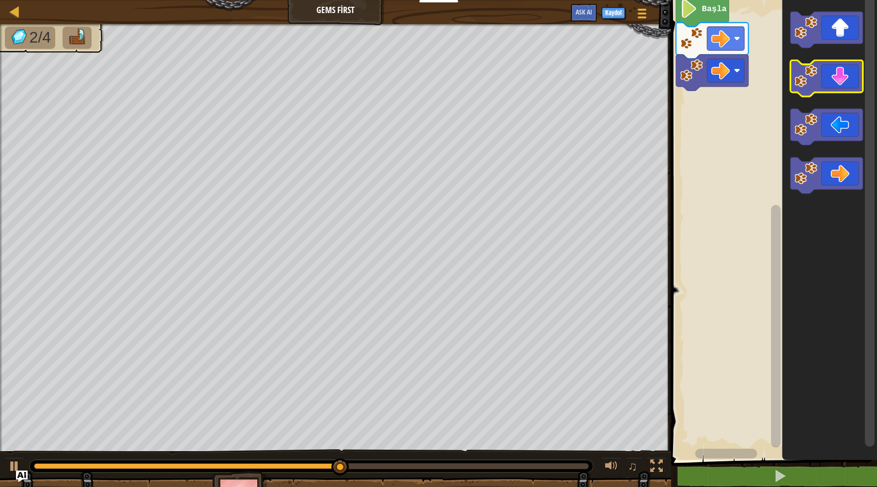
click at [822, 75] on icon "Blockly Çalışma Alanı" at bounding box center [826, 78] width 72 height 36
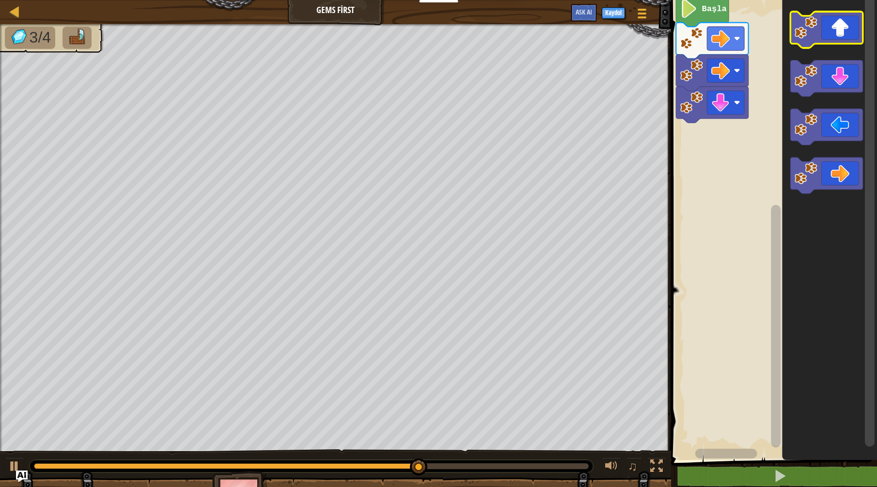
click at [799, 33] on image "Blockly Çalışma Alanı" at bounding box center [805, 27] width 23 height 23
click at [805, 41] on g "Blockly Çalışma Alanı" at bounding box center [826, 30] width 72 height 36
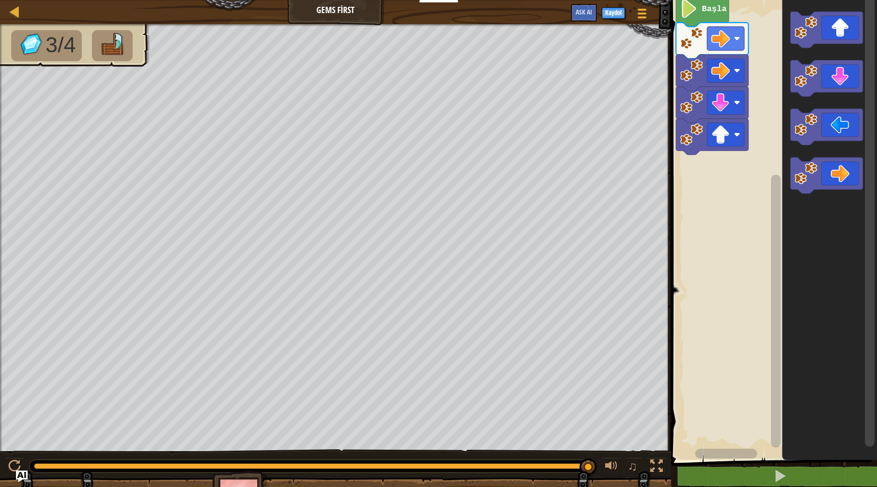
click at [688, 273] on div "Harita Gems First Oyun Menüsü Kaydol Ask AI 1 ההההההההההההההההההההההההההההההההה…" at bounding box center [438, 243] width 877 height 487
click at [800, 37] on image "Blockly Çalışma Alanı" at bounding box center [805, 27] width 23 height 23
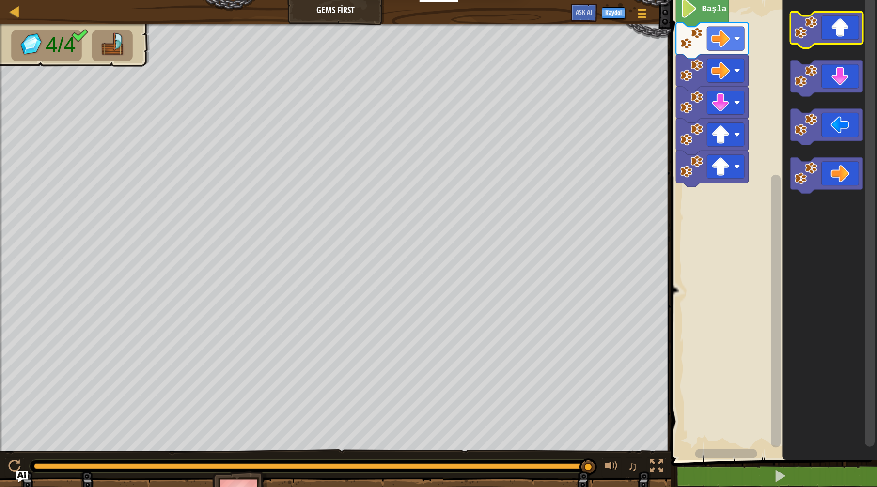
click at [824, 24] on icon "Blockly Çalışma Alanı" at bounding box center [826, 30] width 72 height 36
click at [806, 79] on image "Blockly Çalışma Alanı" at bounding box center [805, 76] width 23 height 23
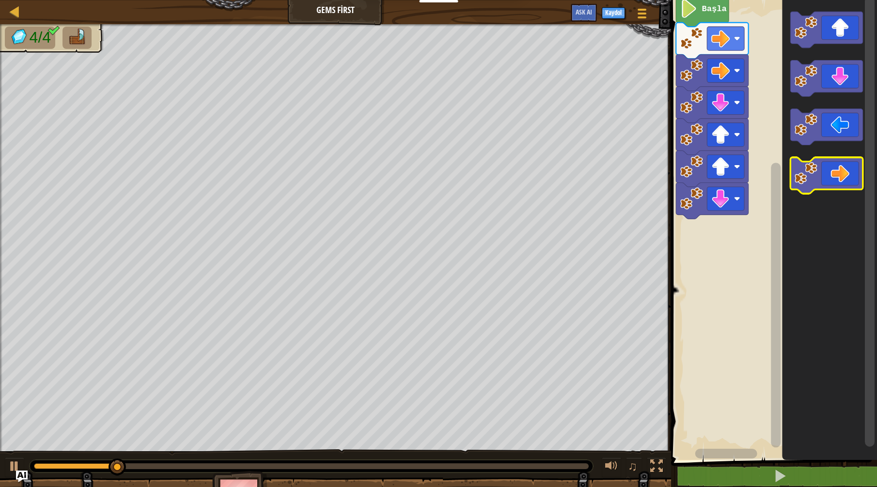
click at [842, 177] on icon "Blockly Çalışma Alanı" at bounding box center [826, 175] width 72 height 36
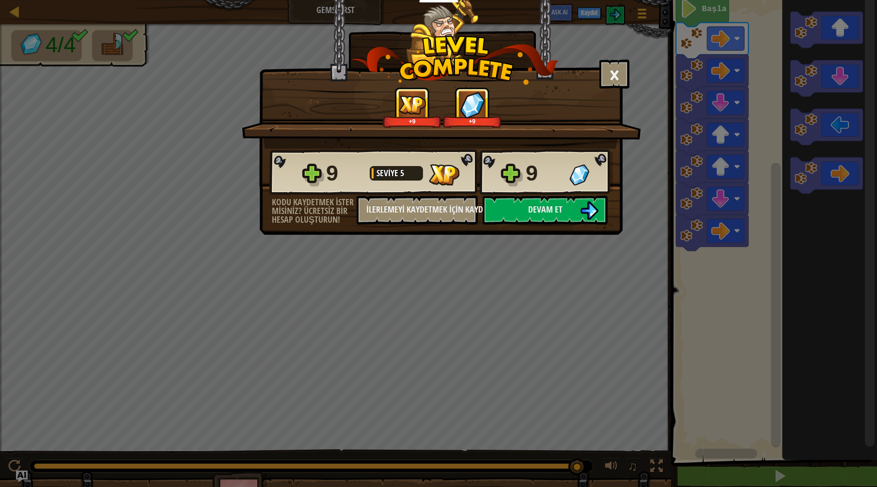
drag, startPoint x: 564, startPoint y: 234, endPoint x: 420, endPoint y: 153, distance: 165.1
click at [526, 210] on div "× Seviyeyi oyla: +9 +9 Reticulating Splines... 9 Seviye 5 9 Kodu kaydetmek iste…" at bounding box center [440, 117] width 363 height 235
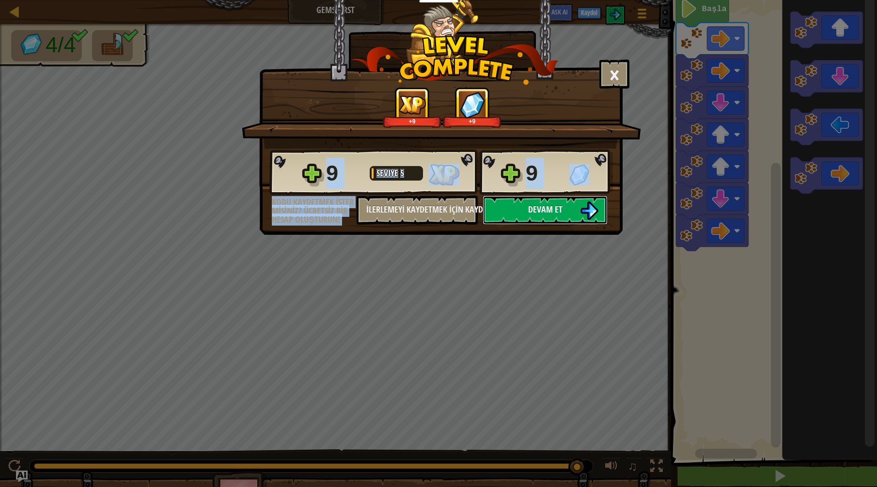
click at [527, 205] on button "Devam et" at bounding box center [544, 210] width 125 height 29
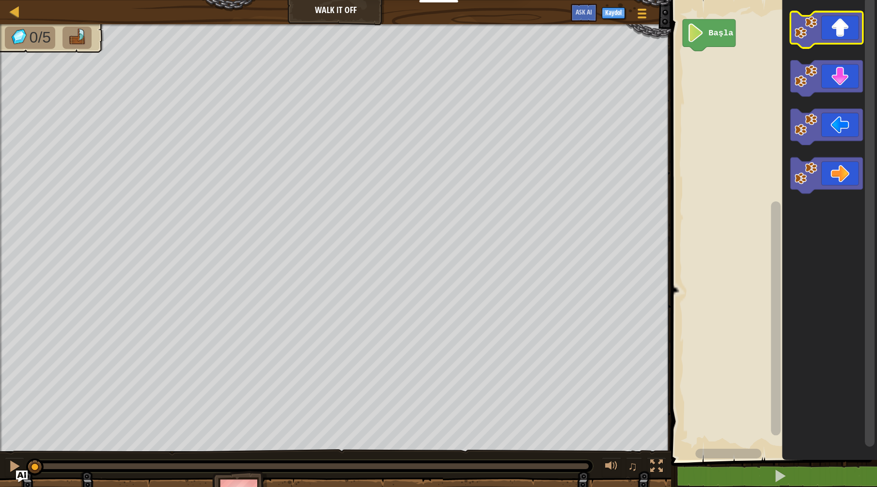
click at [833, 30] on icon "Blockly Çalışma Alanı" at bounding box center [826, 30] width 72 height 36
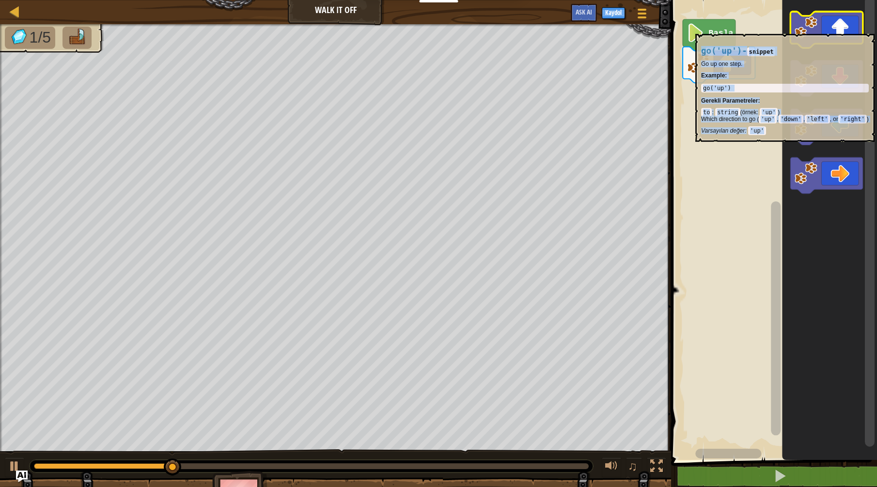
click at [836, 29] on icon "Blockly Çalışma Alanı" at bounding box center [826, 30] width 72 height 36
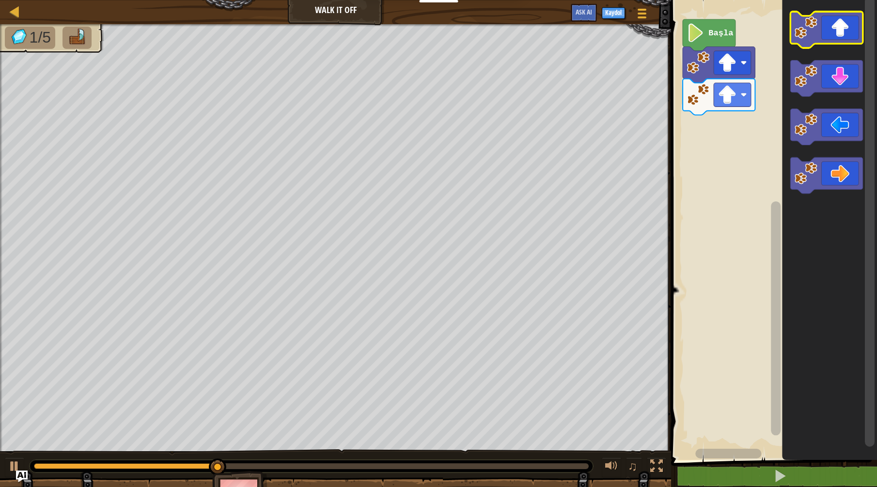
click at [841, 18] on icon "Blockly Çalışma Alanı" at bounding box center [826, 30] width 72 height 36
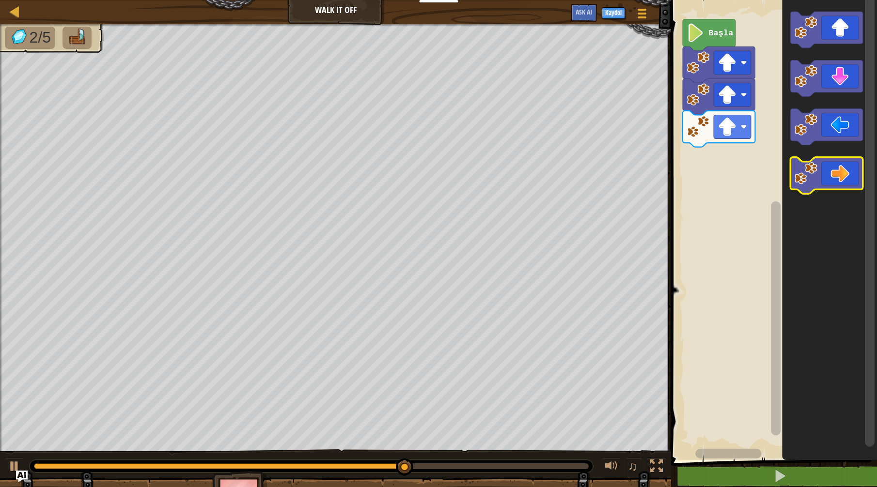
click at [839, 163] on icon "Blockly Çalışma Alanı" at bounding box center [826, 175] width 72 height 36
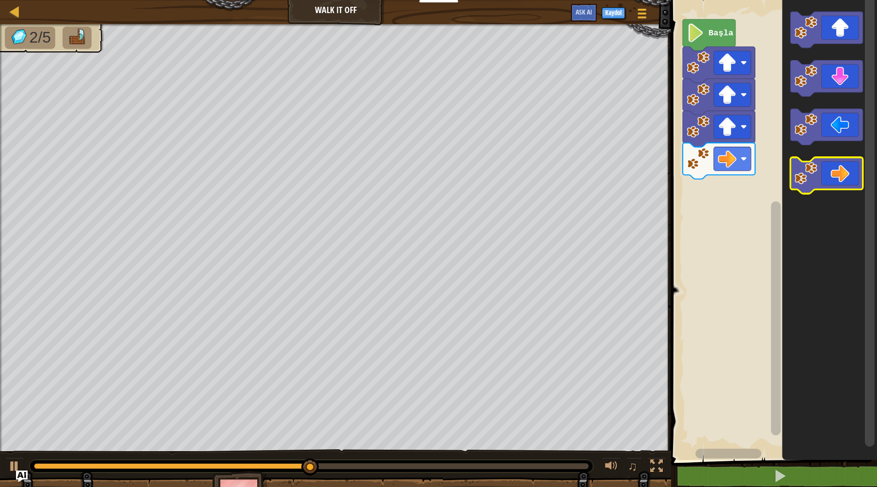
click at [838, 171] on icon "Blockly Çalışma Alanı" at bounding box center [826, 175] width 72 height 36
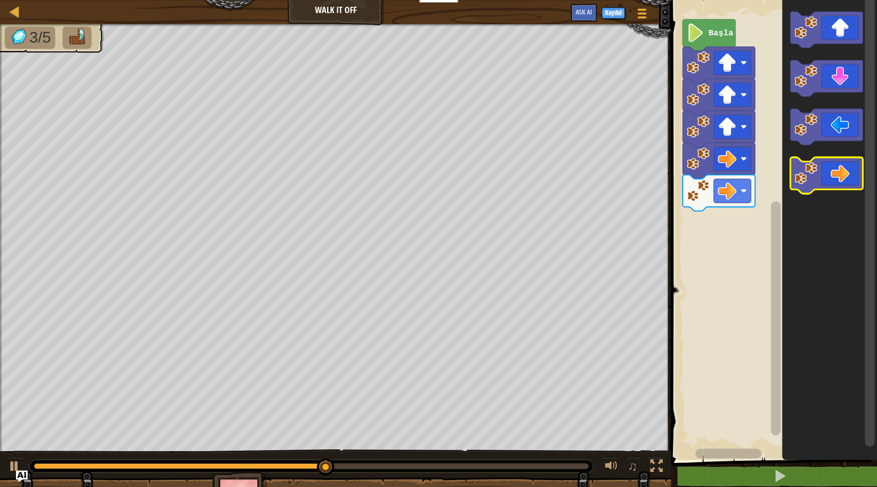
click at [831, 178] on icon "Blockly Çalışma Alanı" at bounding box center [826, 175] width 72 height 36
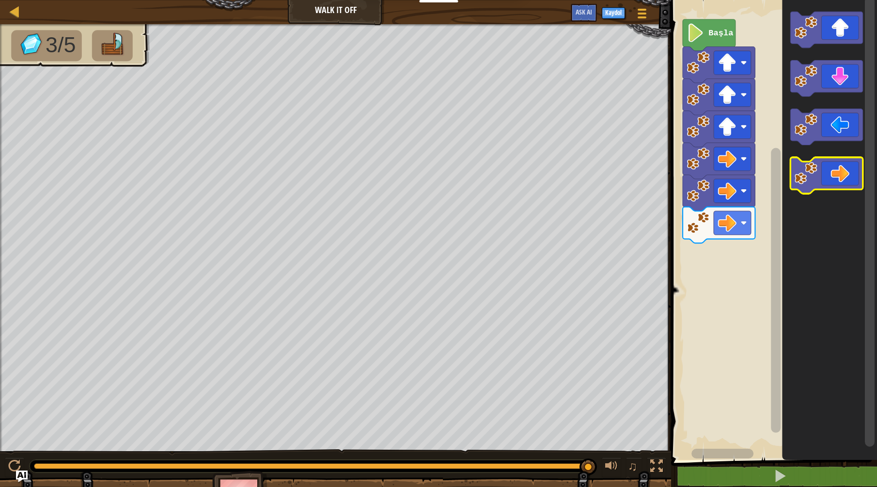
click at [822, 176] on icon "Blockly Çalışma Alanı" at bounding box center [826, 175] width 72 height 36
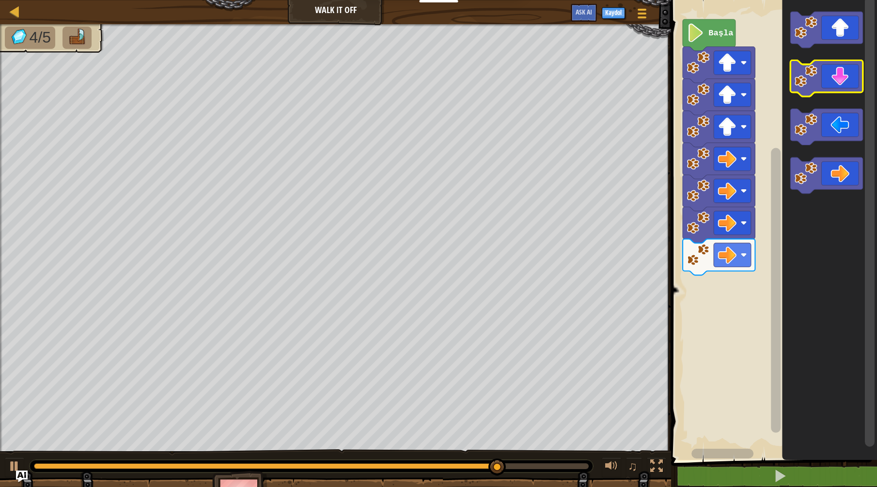
click at [827, 75] on icon "Blockly Çalışma Alanı" at bounding box center [826, 78] width 72 height 36
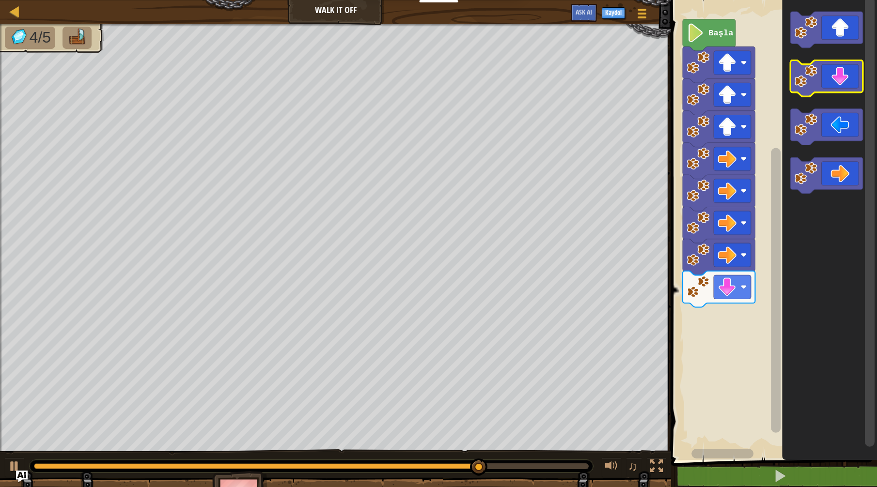
click at [827, 74] on icon "Blockly Çalışma Alanı" at bounding box center [826, 78] width 72 height 36
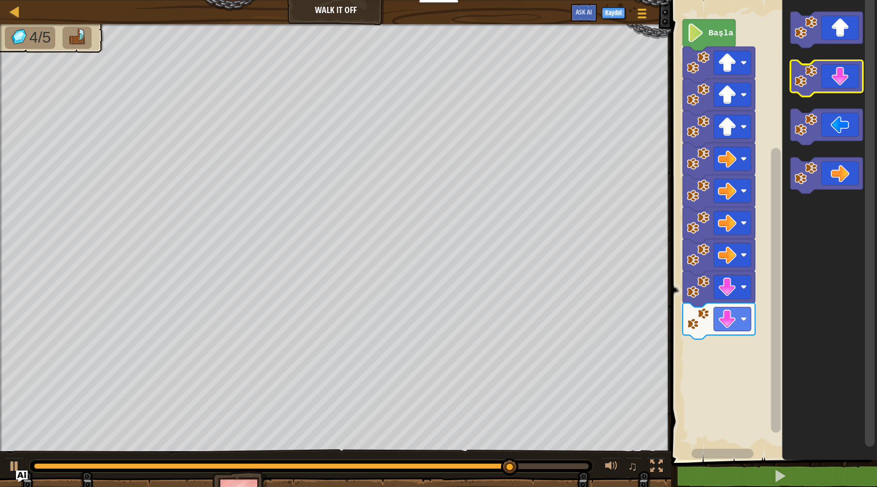
click at [826, 83] on icon "Blockly Çalışma Alanı" at bounding box center [826, 78] width 72 height 36
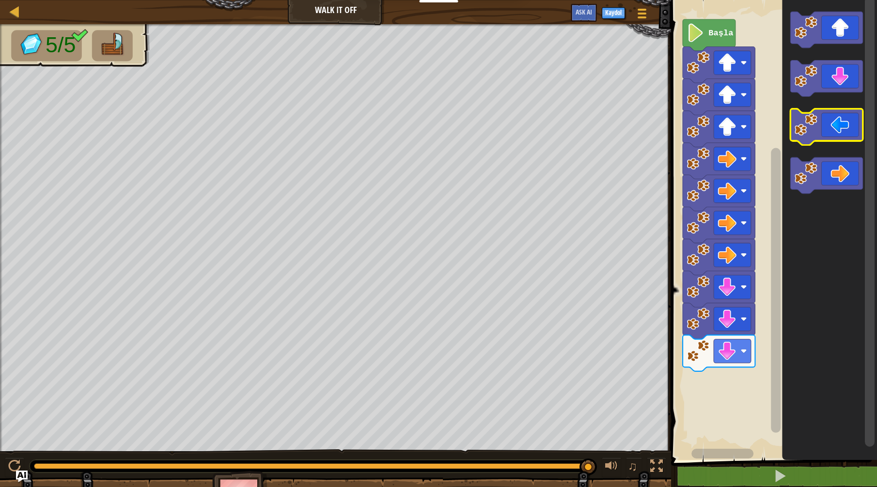
click at [834, 120] on icon "Blockly Çalışma Alanı" at bounding box center [826, 127] width 72 height 36
